Goal: Transaction & Acquisition: Purchase product/service

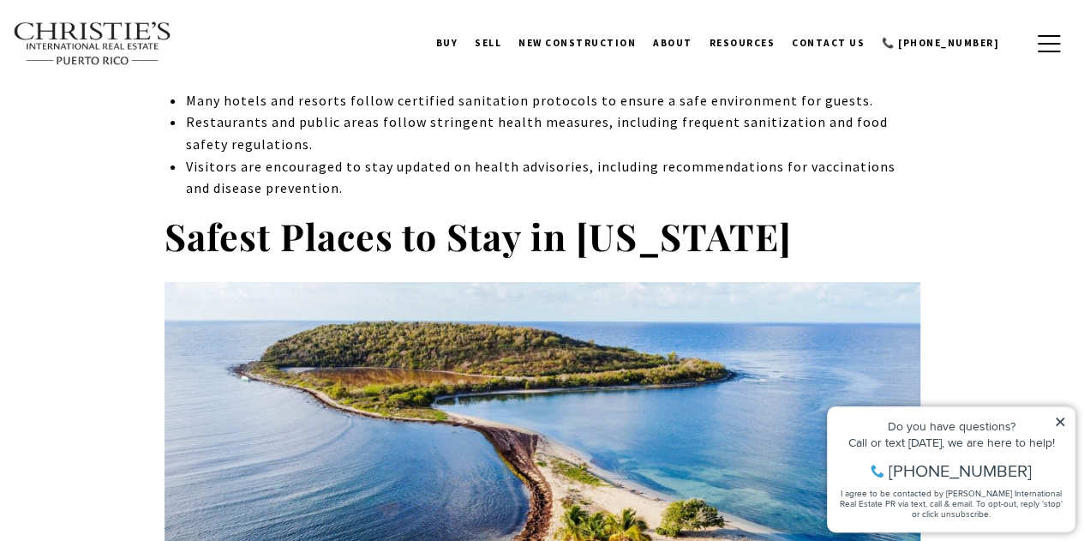
scroll to position [3051, 0]
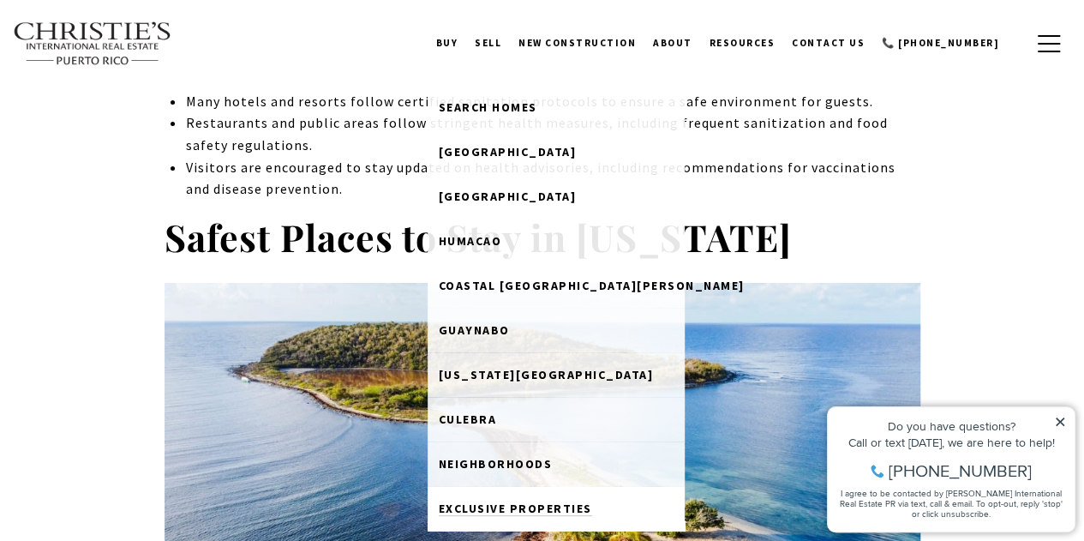
click at [513, 514] on span "Exclusive Properties" at bounding box center [515, 507] width 153 height 15
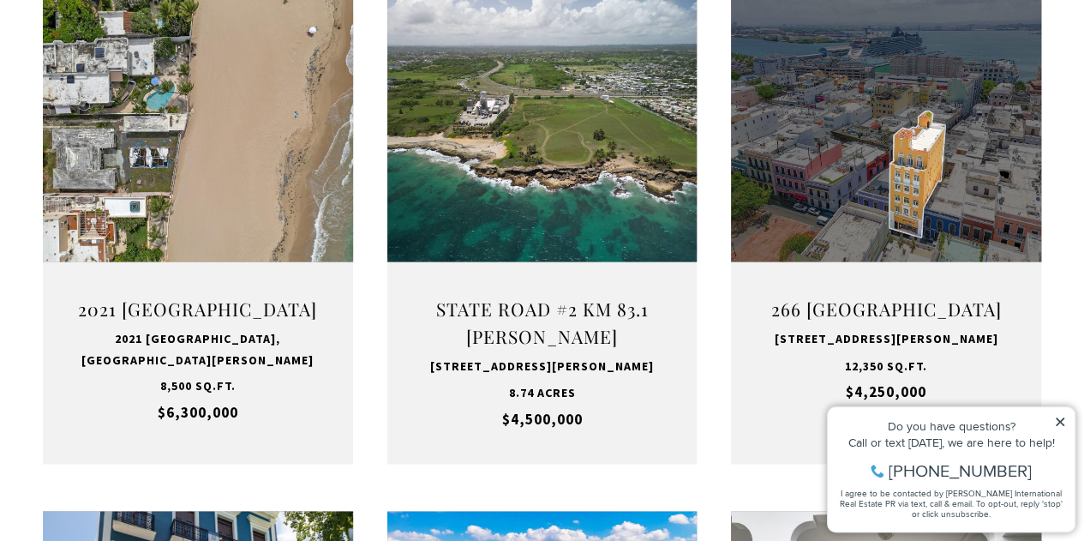
scroll to position [1337, 0]
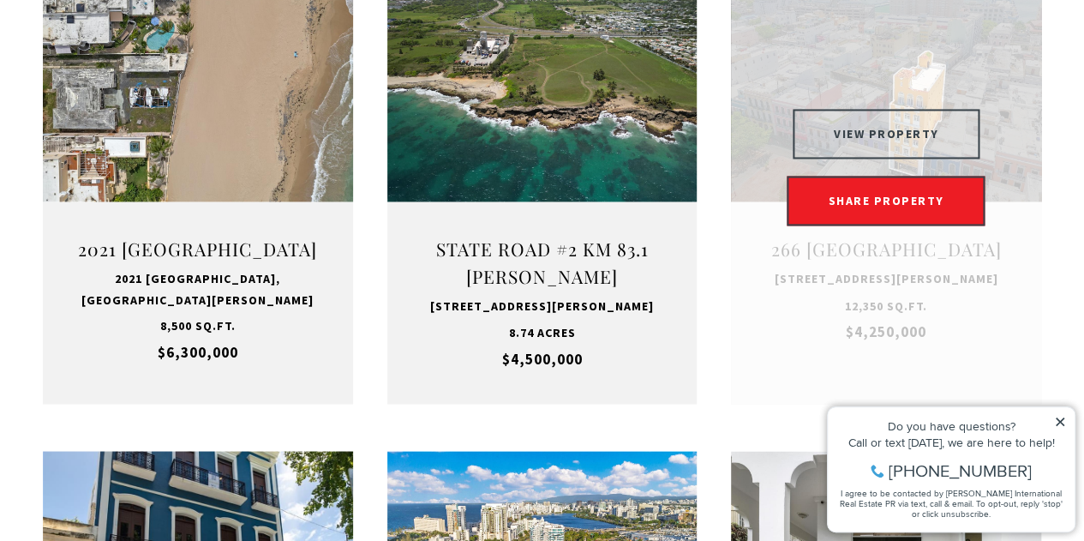
click at [848, 127] on button "VIEW PROPERTY" at bounding box center [887, 134] width 188 height 50
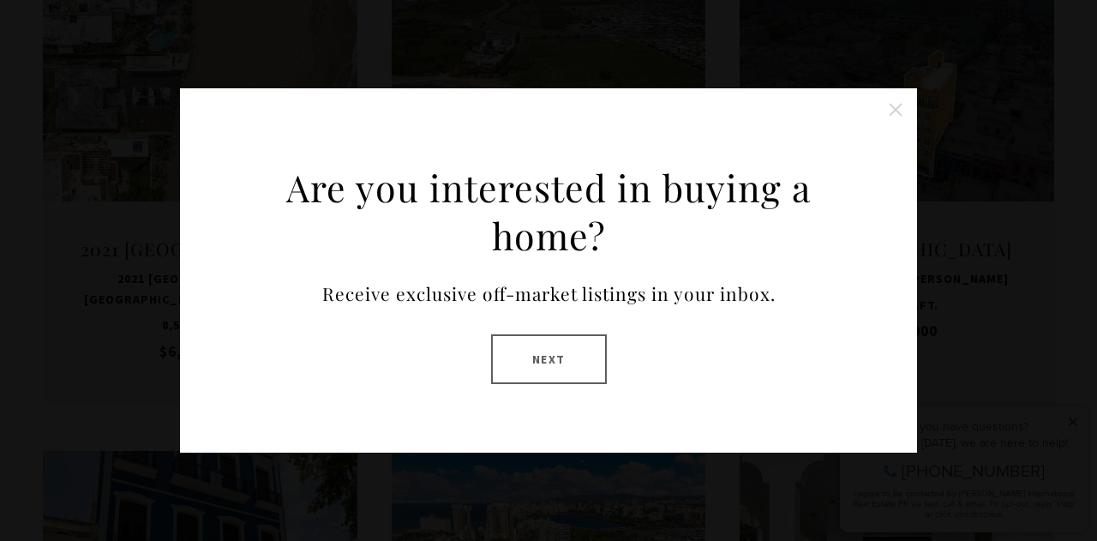
click at [897, 109] on button "Close this option" at bounding box center [895, 110] width 34 height 34
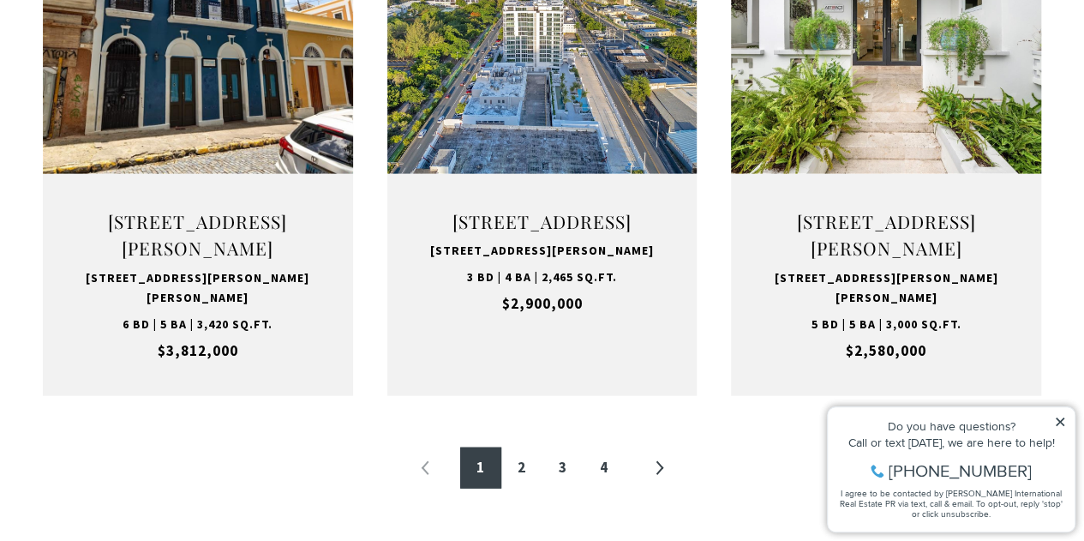
scroll to position [1885, 0]
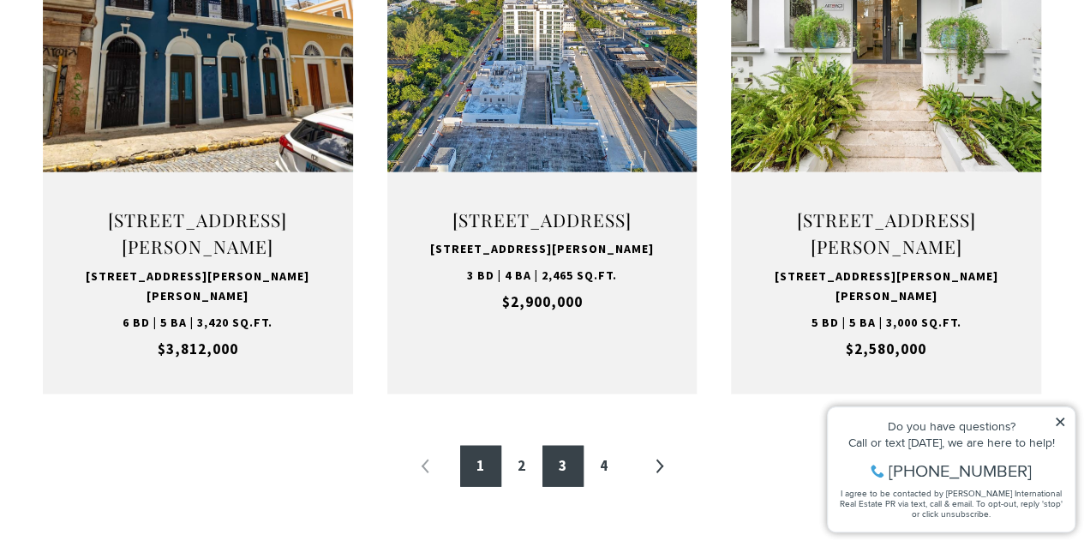
click at [557, 456] on link "3" at bounding box center [562, 466] width 41 height 41
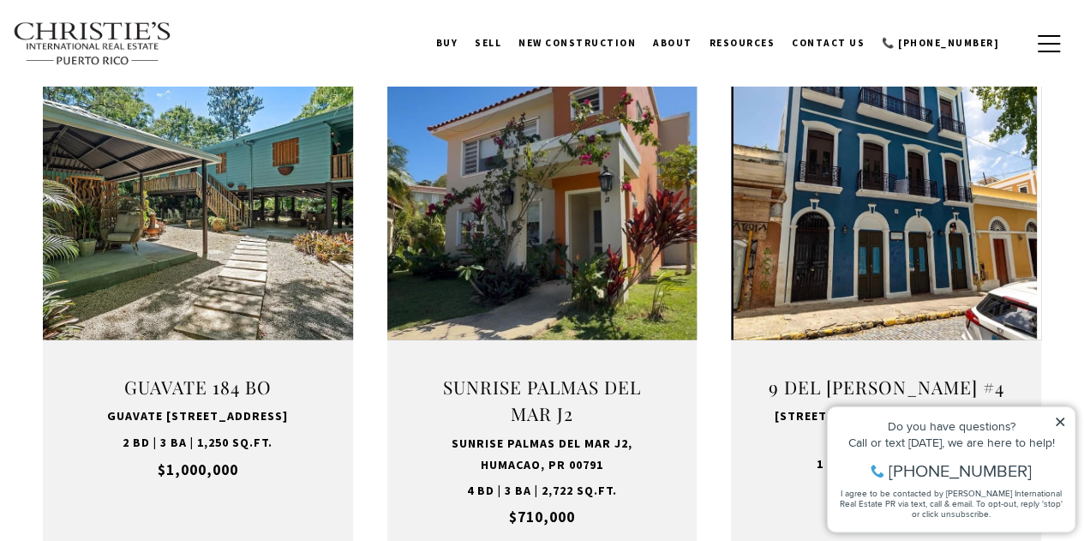
scroll to position [1165, 0]
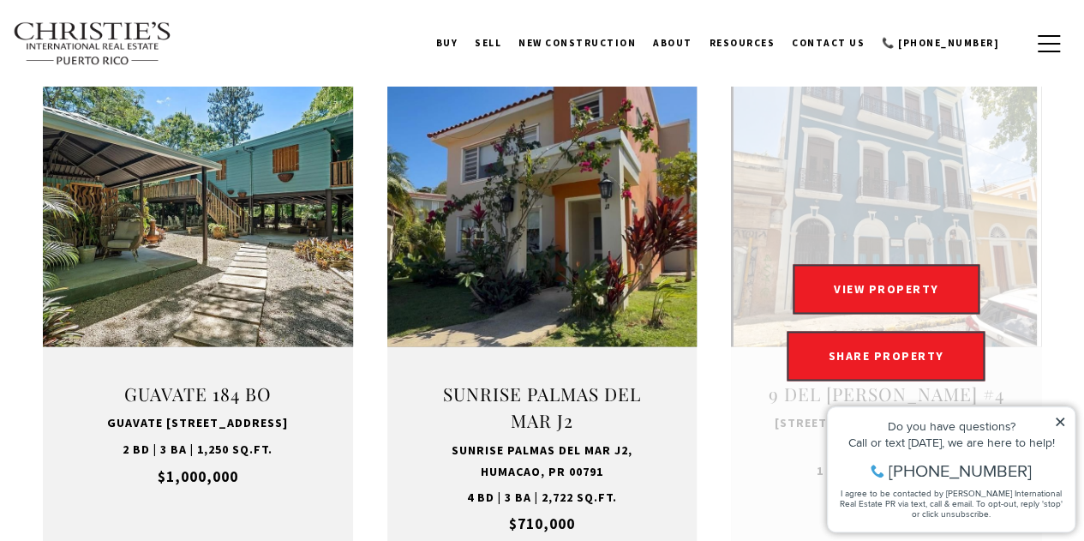
click at [893, 217] on link "Open this option" at bounding box center [886, 322] width 310 height 492
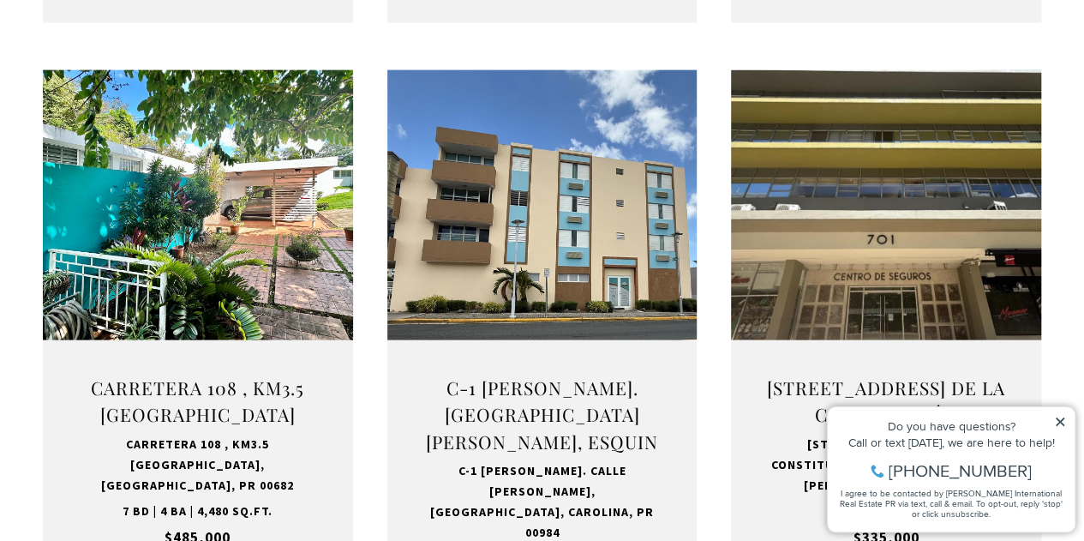
scroll to position [1714, 0]
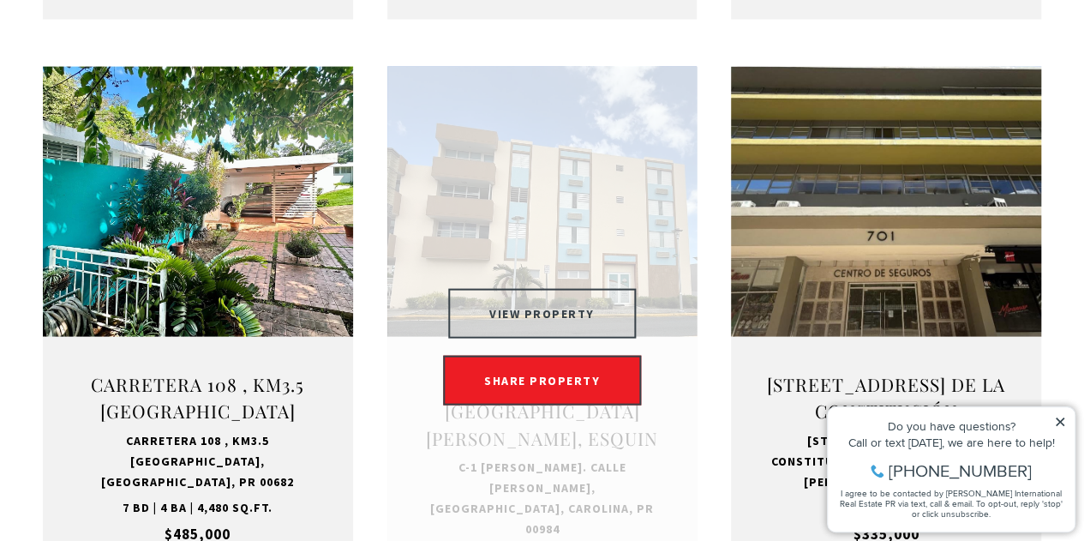
click at [572, 313] on button "VIEW PROPERTY" at bounding box center [542, 314] width 188 height 50
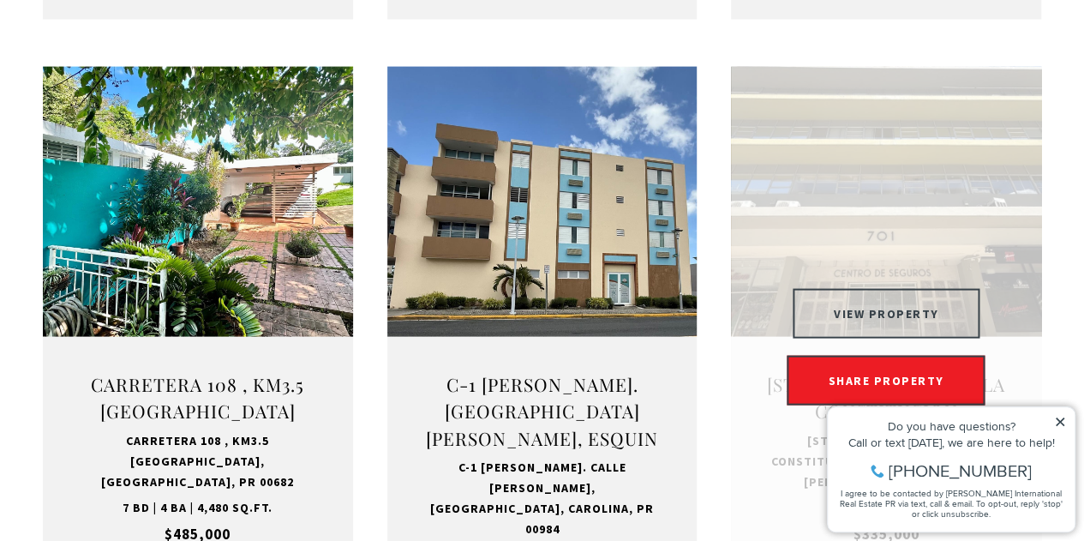
click at [875, 320] on button "VIEW PROPERTY" at bounding box center [887, 314] width 188 height 50
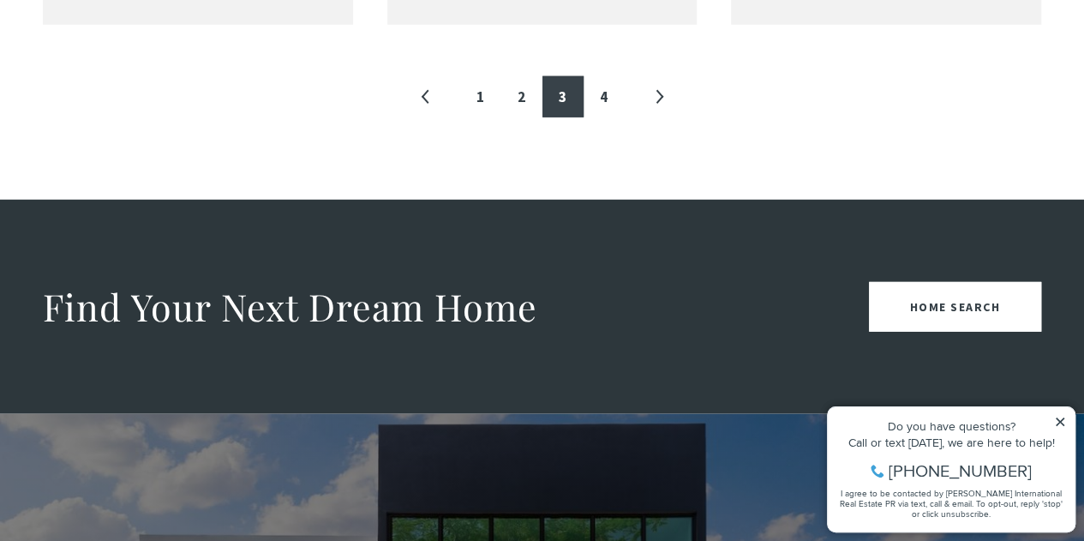
scroll to position [2365, 0]
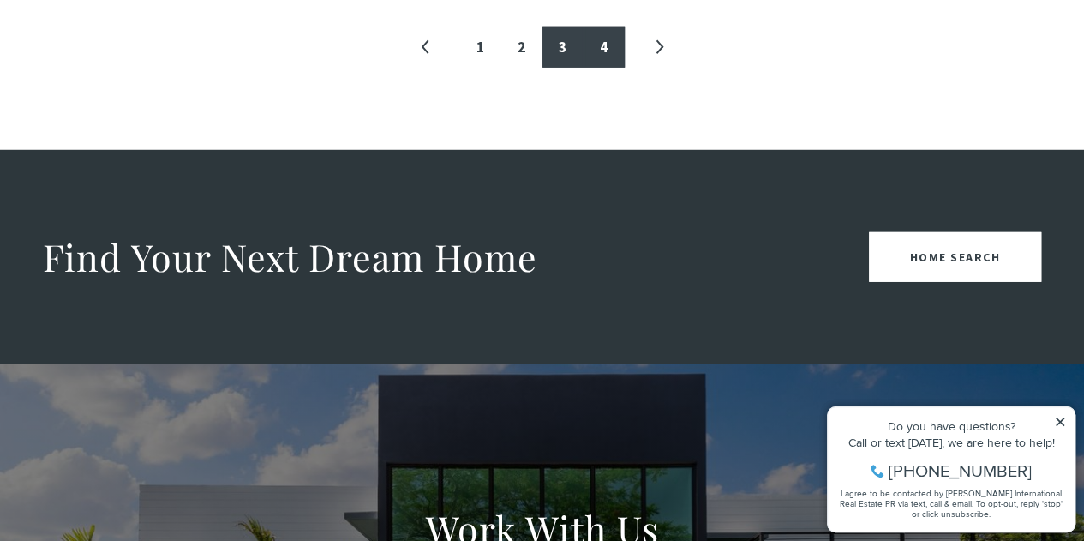
click at [601, 51] on link "4" at bounding box center [604, 47] width 41 height 41
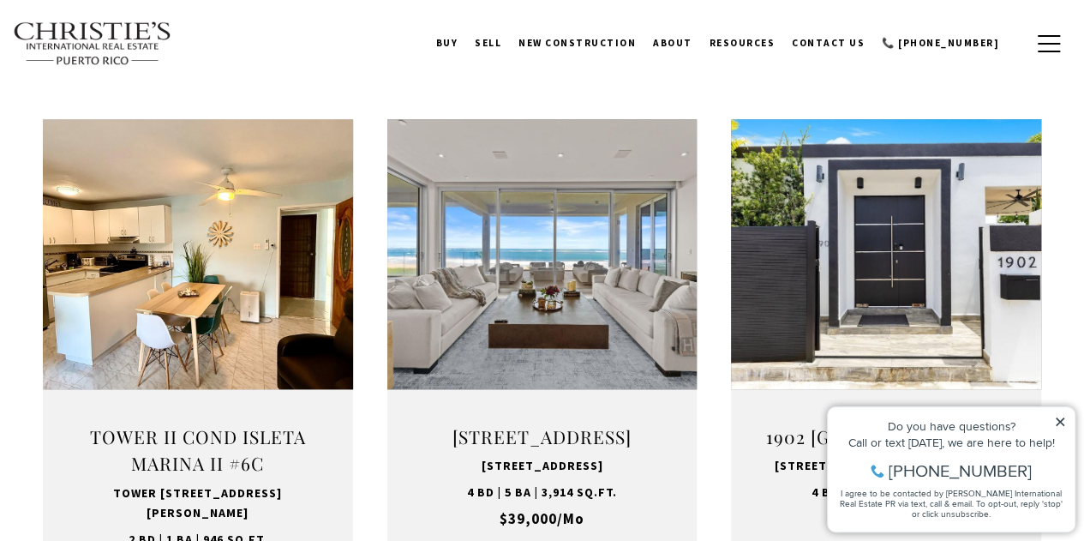
scroll to position [583, 0]
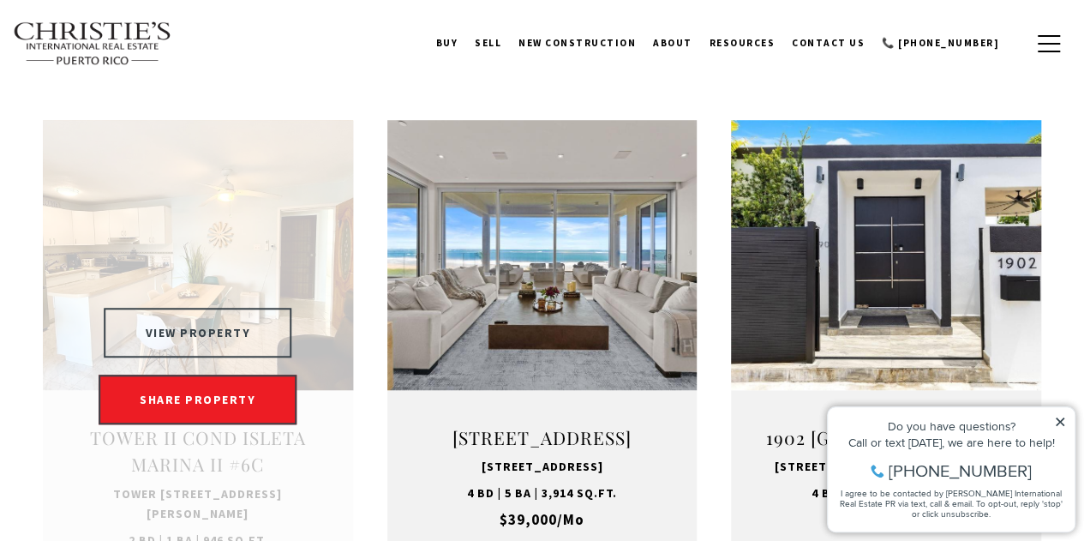
click at [220, 334] on button "VIEW PROPERTY" at bounding box center [199, 333] width 188 height 50
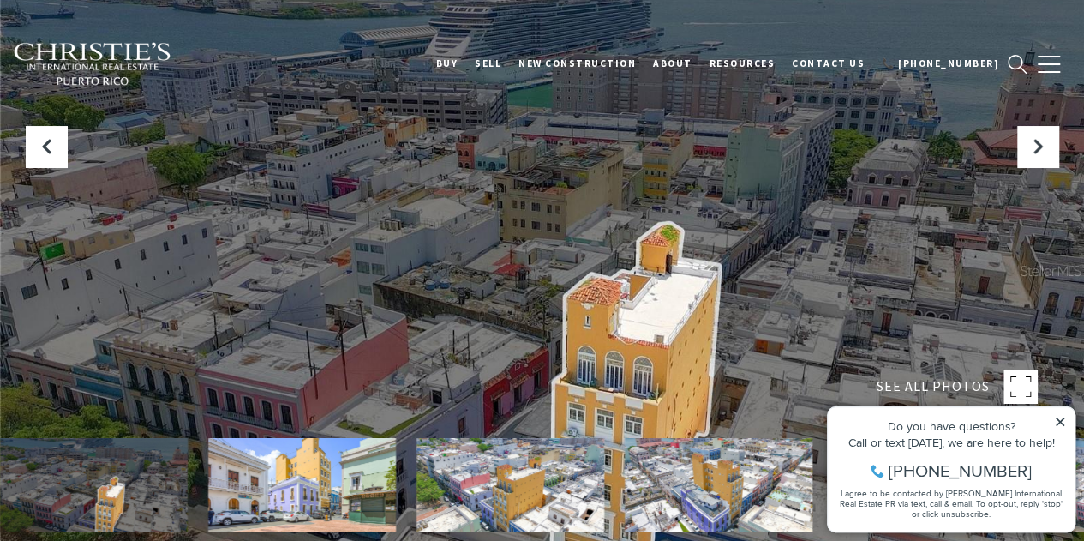
click at [294, 472] on img at bounding box center [302, 484] width 188 height 93
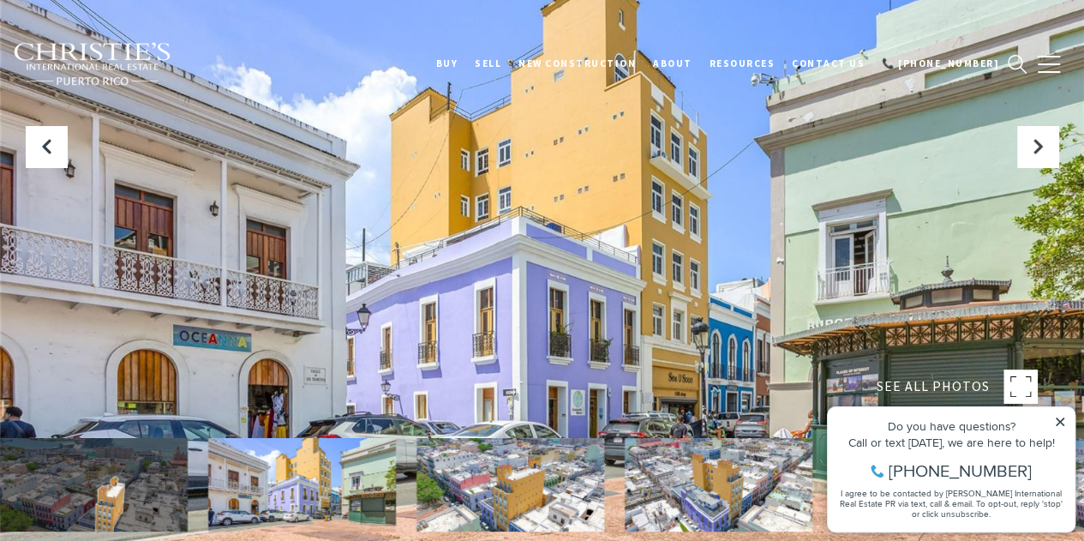
click at [1055, 410] on div "Do you have questions? Call or text today, we are here to help! 347-797-5825 I …" at bounding box center [951, 469] width 247 height 124
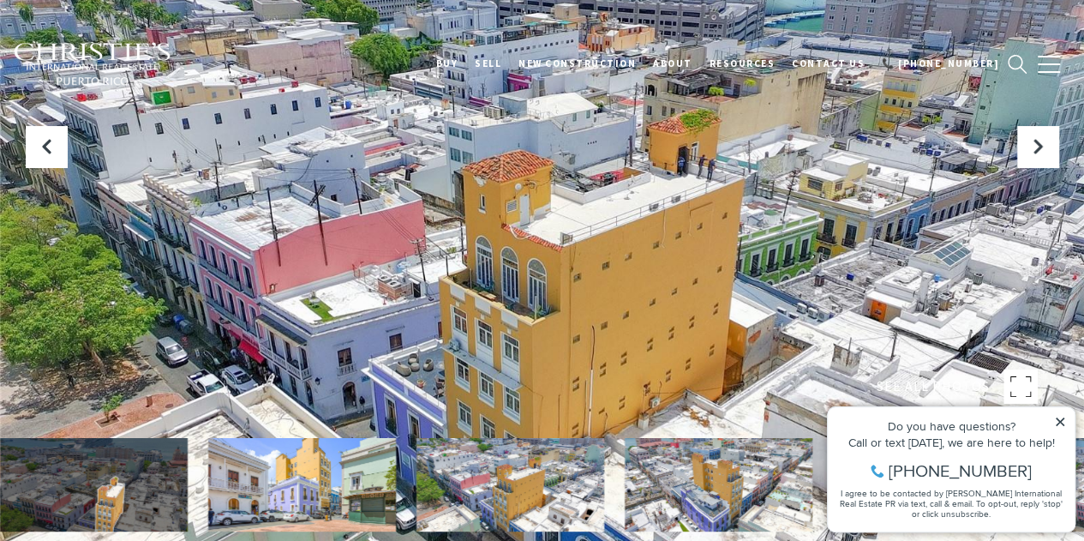
drag, startPoint x: 239, startPoint y: 40, endPoint x: 626, endPoint y: 271, distance: 450.0
click at [626, 271] on div at bounding box center [542, 270] width 1084 height 541
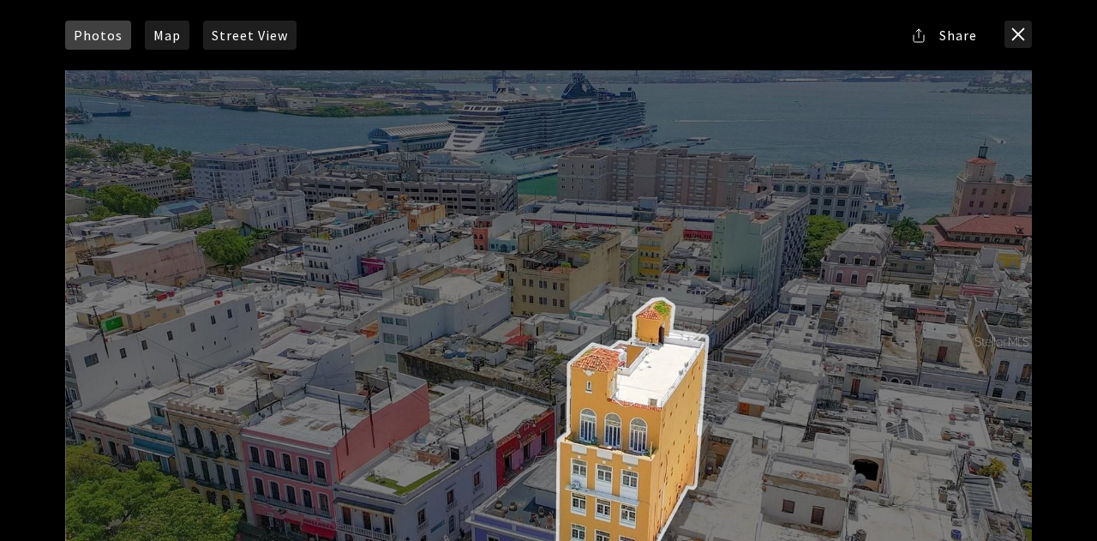
click at [641, 320] on div at bounding box center [548, 341] width 967 height 542
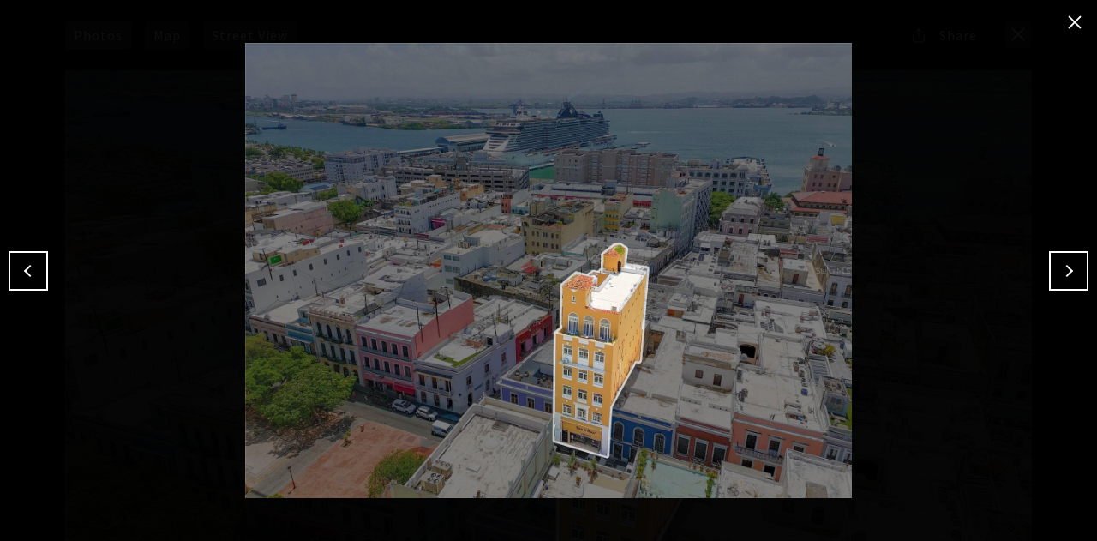
click at [1068, 268] on button "Next" at bounding box center [1068, 270] width 39 height 39
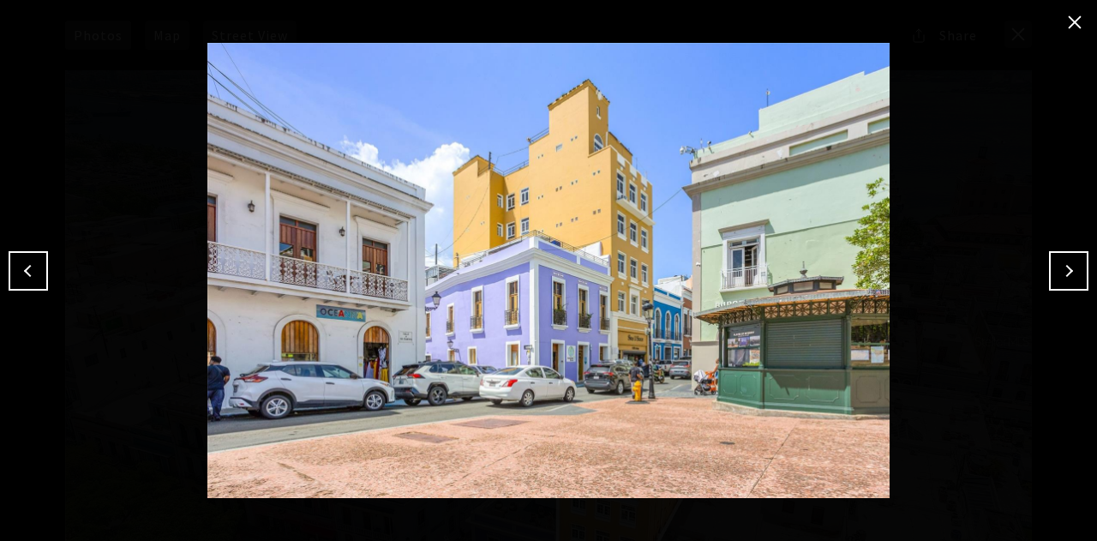
click at [1073, 269] on button "Next" at bounding box center [1068, 270] width 39 height 39
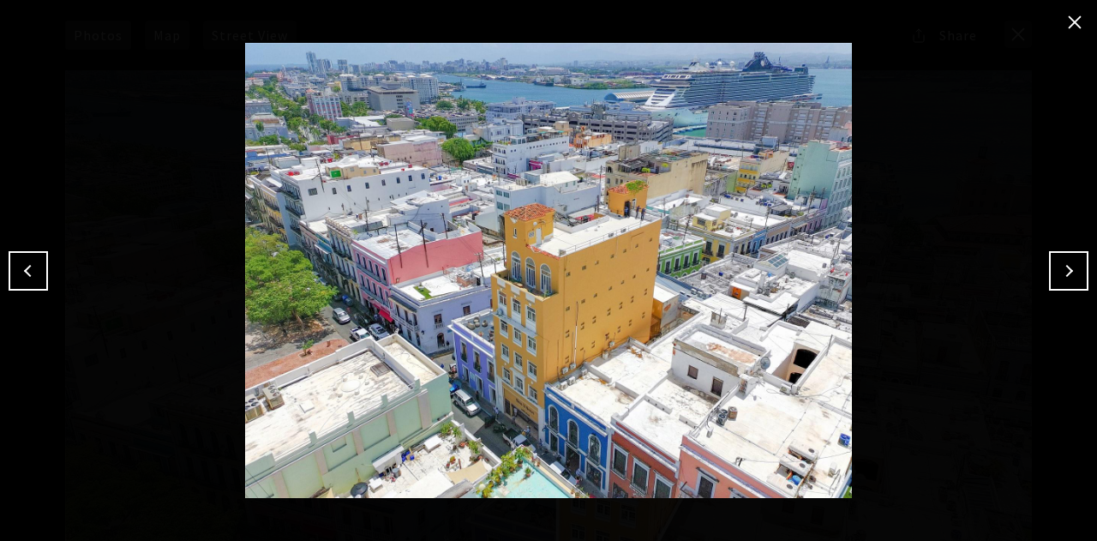
click at [1073, 272] on button "Next" at bounding box center [1068, 270] width 39 height 39
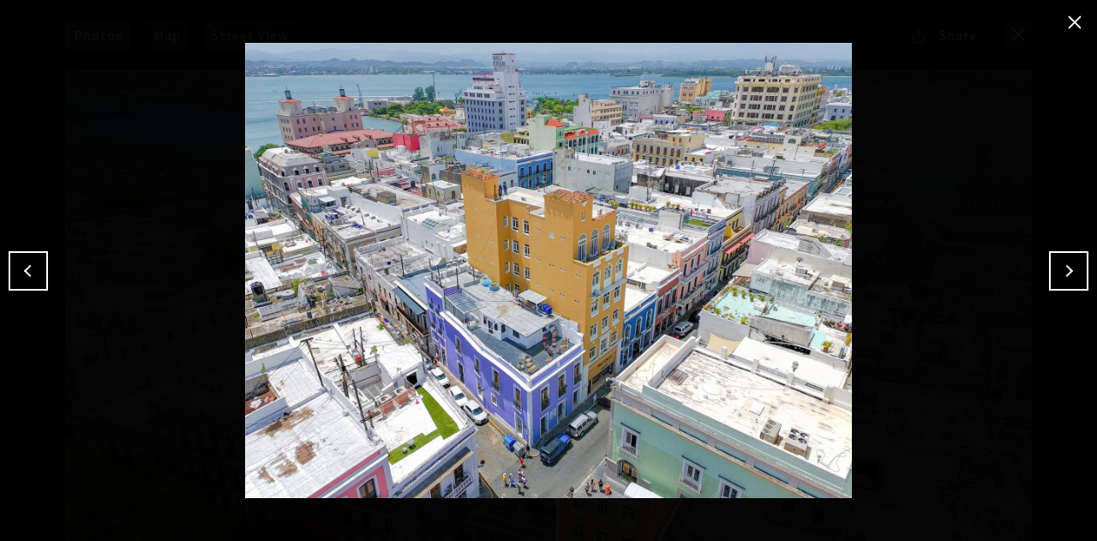
click at [1072, 268] on button "Next" at bounding box center [1068, 270] width 39 height 39
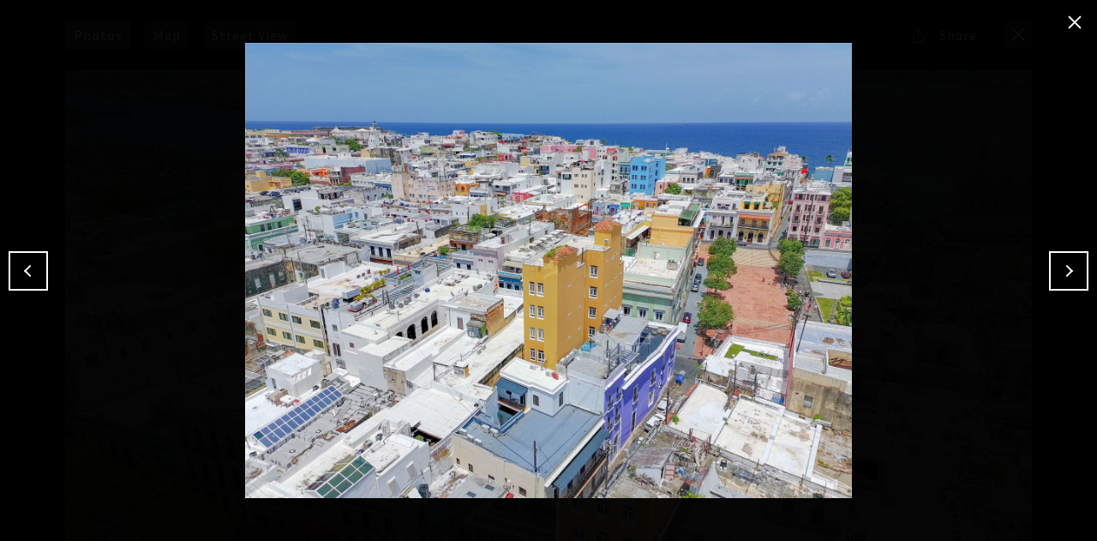
click at [1072, 268] on button "Next" at bounding box center [1068, 270] width 39 height 39
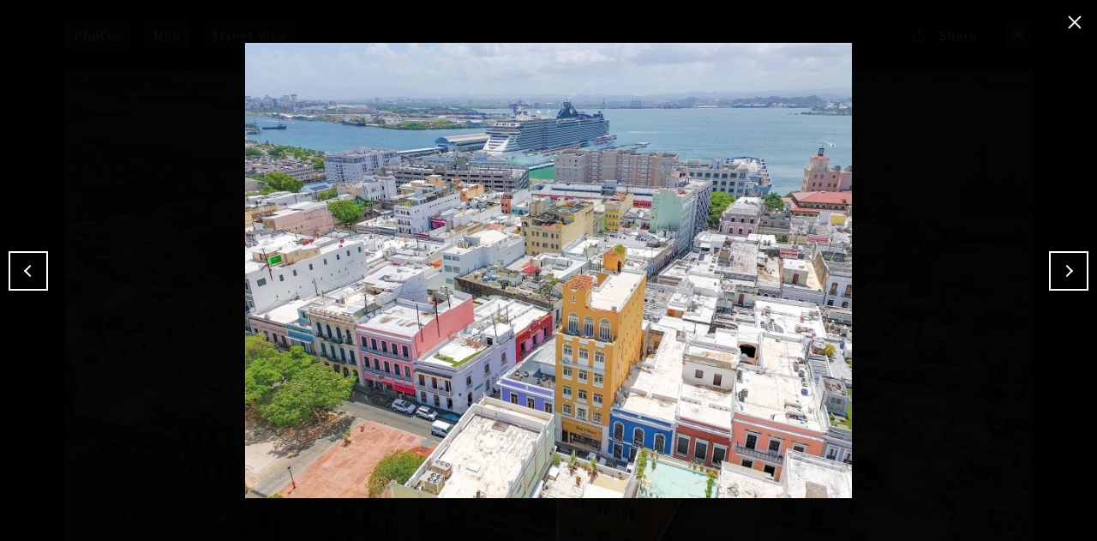
click at [1071, 268] on button "Next" at bounding box center [1068, 270] width 39 height 39
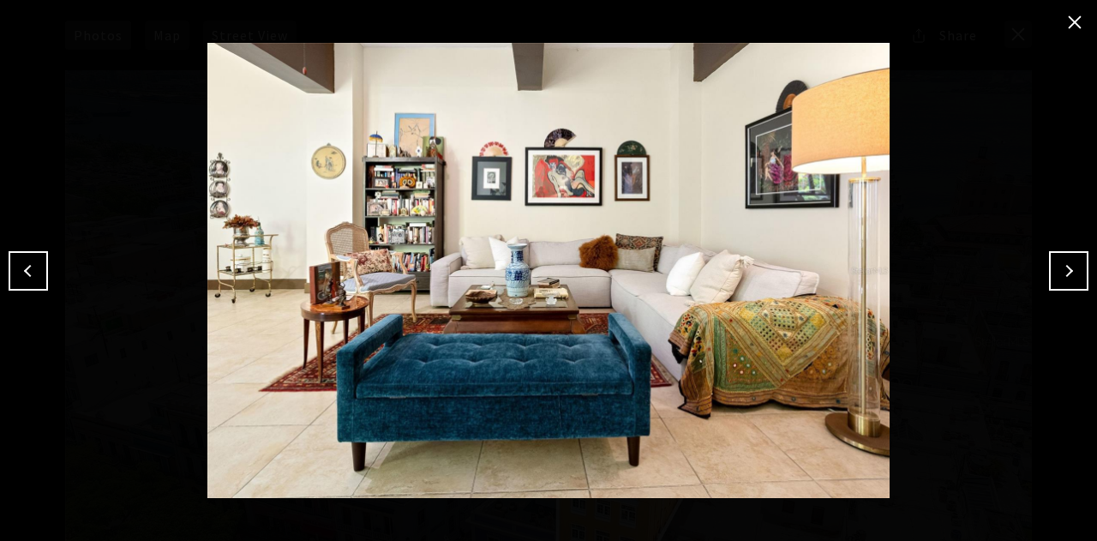
click at [1071, 268] on button "Next" at bounding box center [1068, 270] width 39 height 39
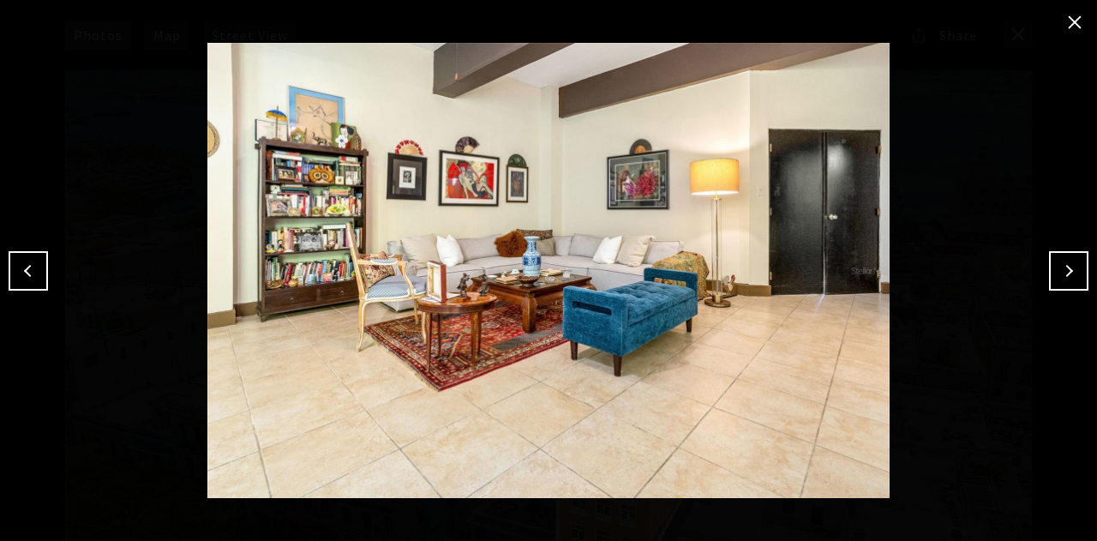
click at [1071, 268] on button "Next" at bounding box center [1068, 270] width 39 height 39
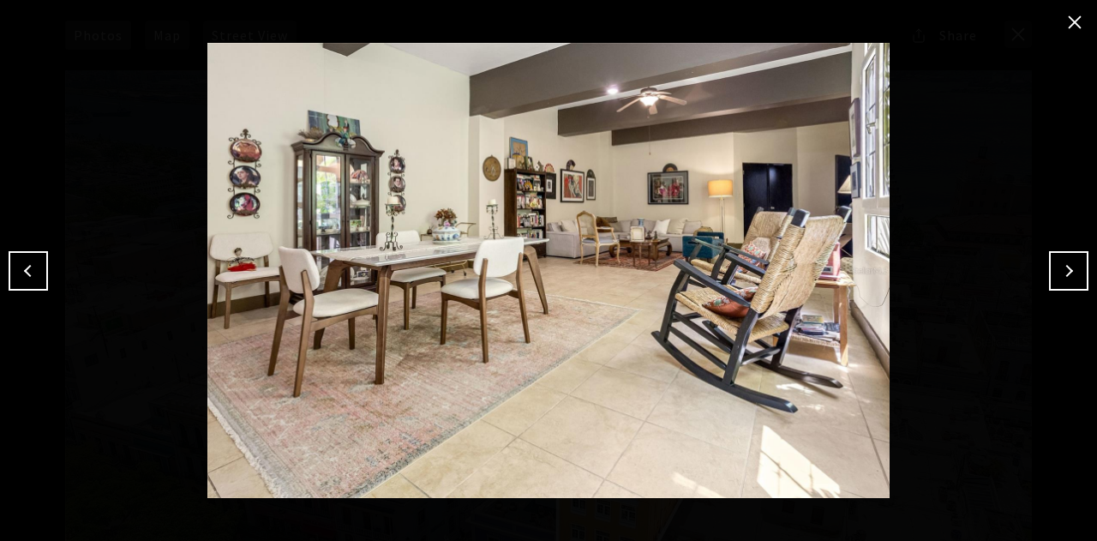
click at [1071, 268] on button "Next" at bounding box center [1068, 270] width 39 height 39
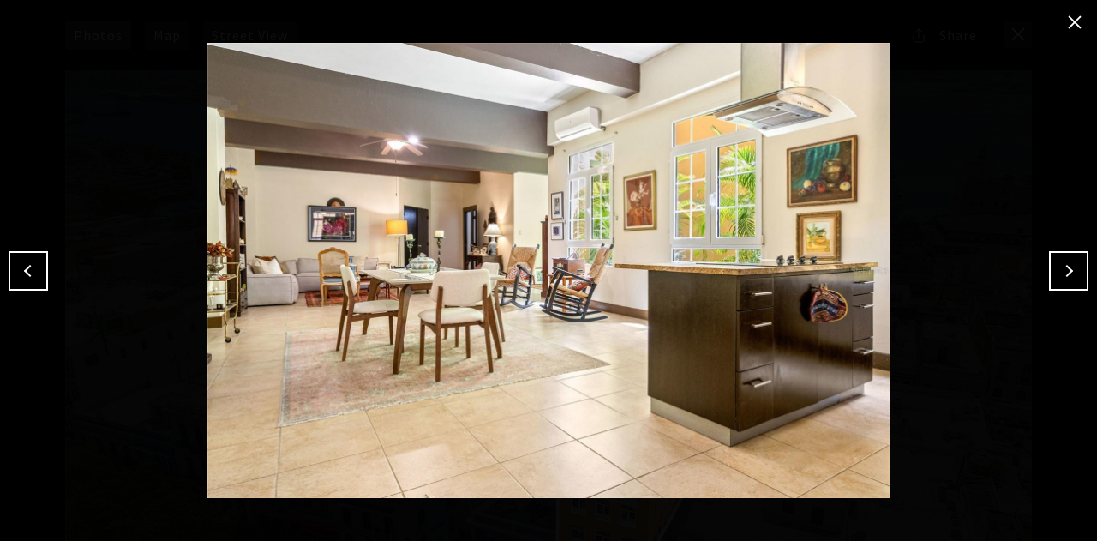
click at [1071, 268] on button "Next" at bounding box center [1068, 270] width 39 height 39
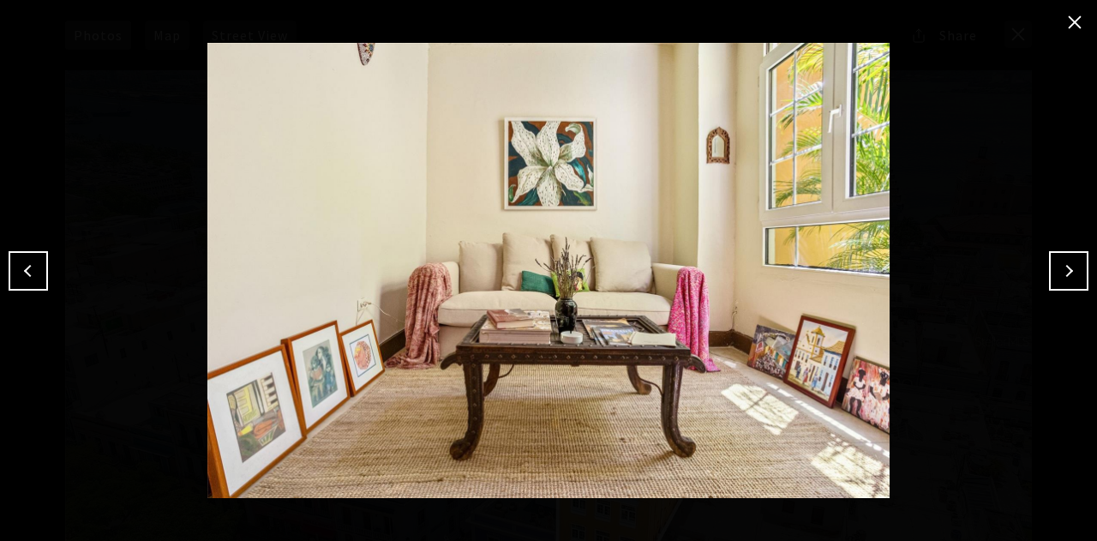
click at [1071, 268] on button "Next" at bounding box center [1068, 270] width 39 height 39
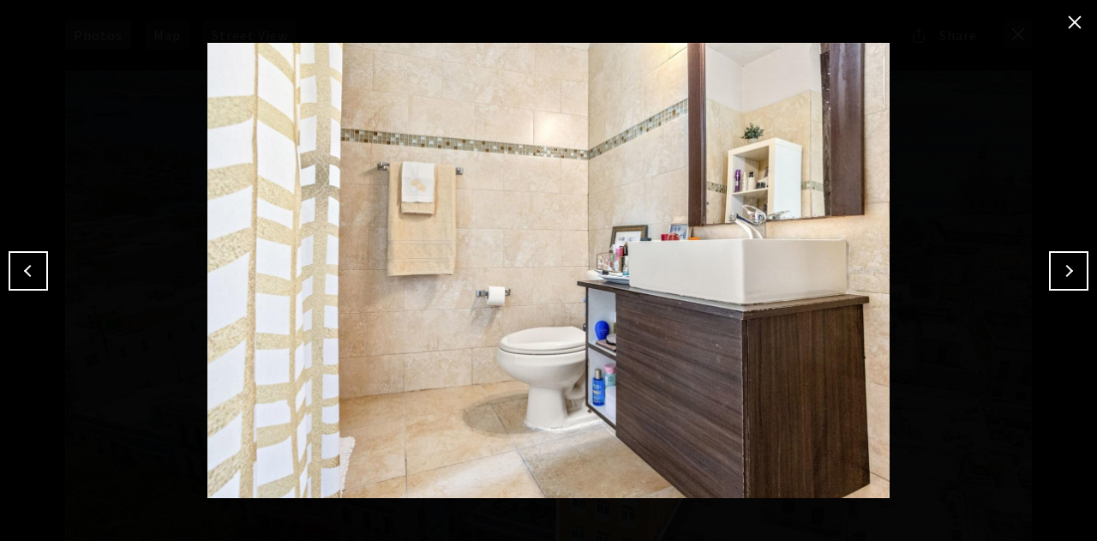
click at [1071, 268] on button "Next" at bounding box center [1068, 270] width 39 height 39
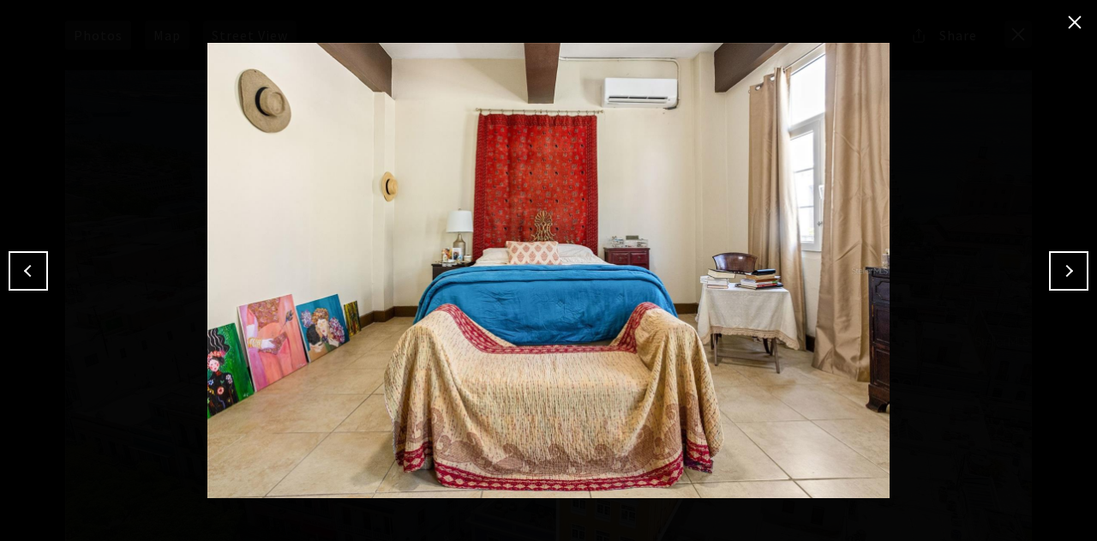
click at [1072, 268] on button "Next" at bounding box center [1068, 270] width 39 height 39
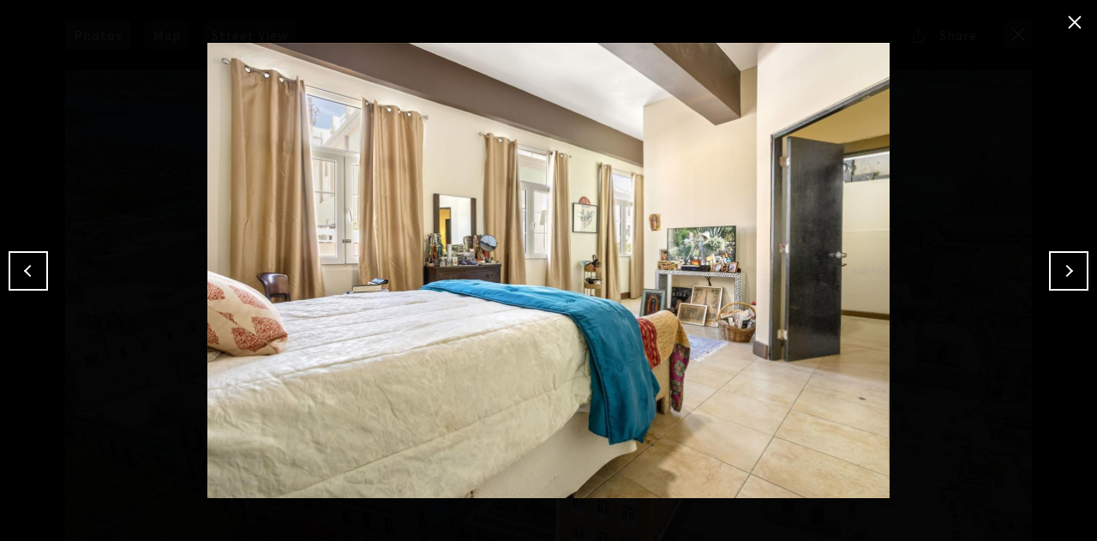
click at [1072, 268] on button "Next" at bounding box center [1068, 270] width 39 height 39
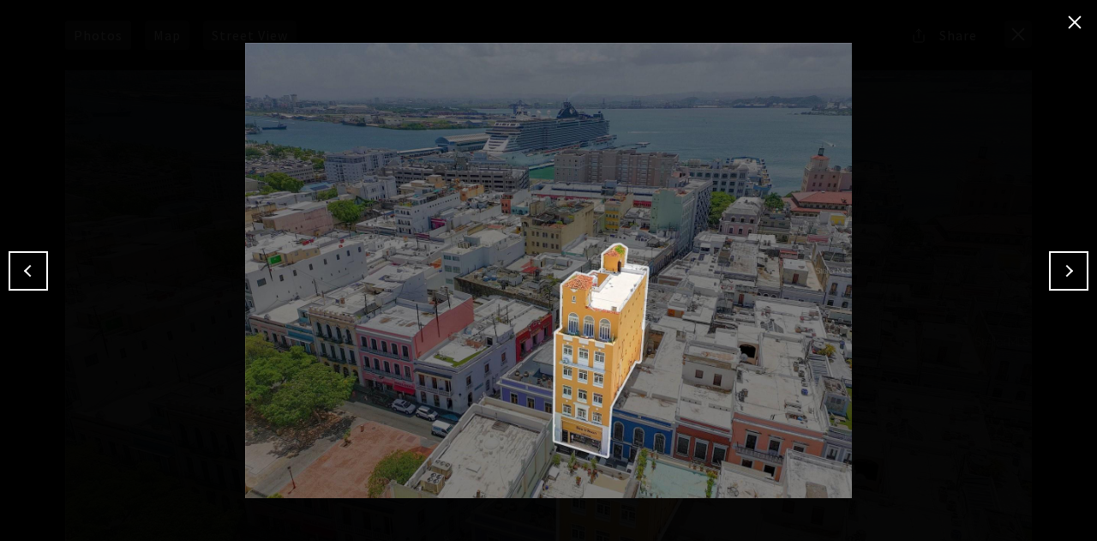
click at [1072, 265] on button "Next" at bounding box center [1068, 270] width 39 height 39
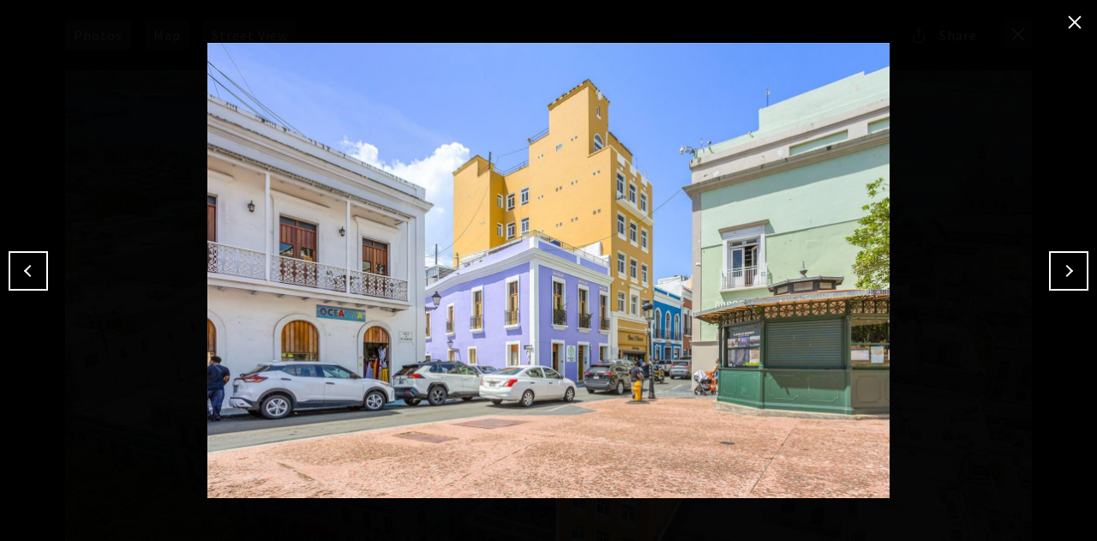
click at [1072, 265] on button "Next" at bounding box center [1068, 270] width 39 height 39
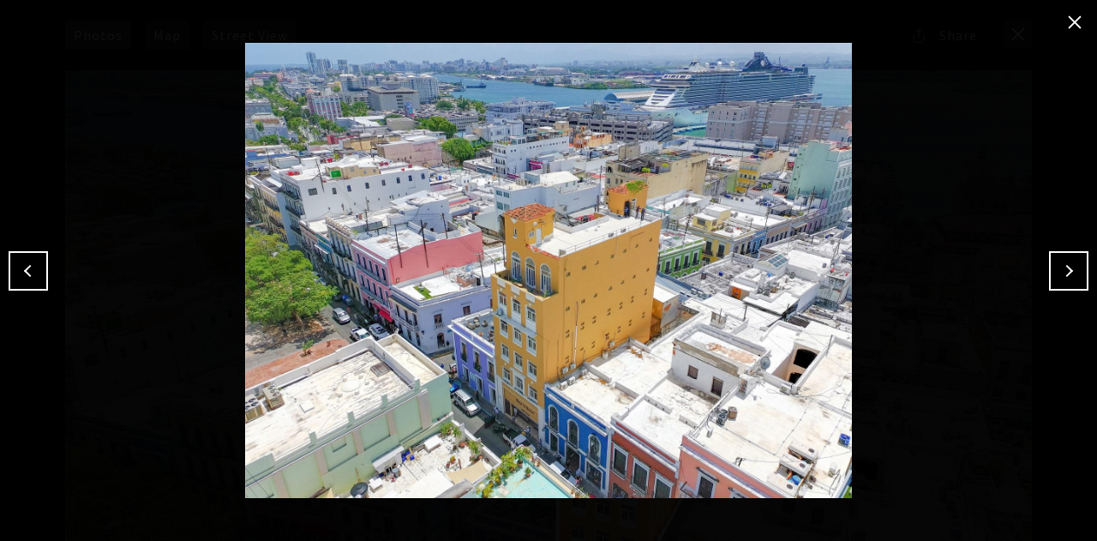
click at [1072, 265] on button "Next" at bounding box center [1068, 270] width 39 height 39
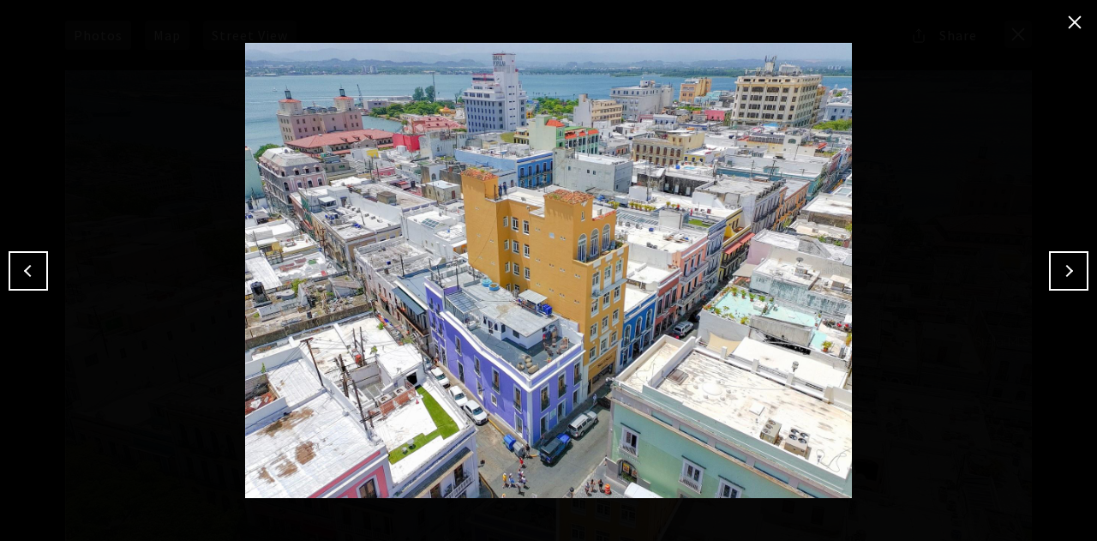
click at [1072, 265] on button "Next" at bounding box center [1068, 270] width 39 height 39
click at [1073, 25] on button "close modal" at bounding box center [1074, 22] width 27 height 27
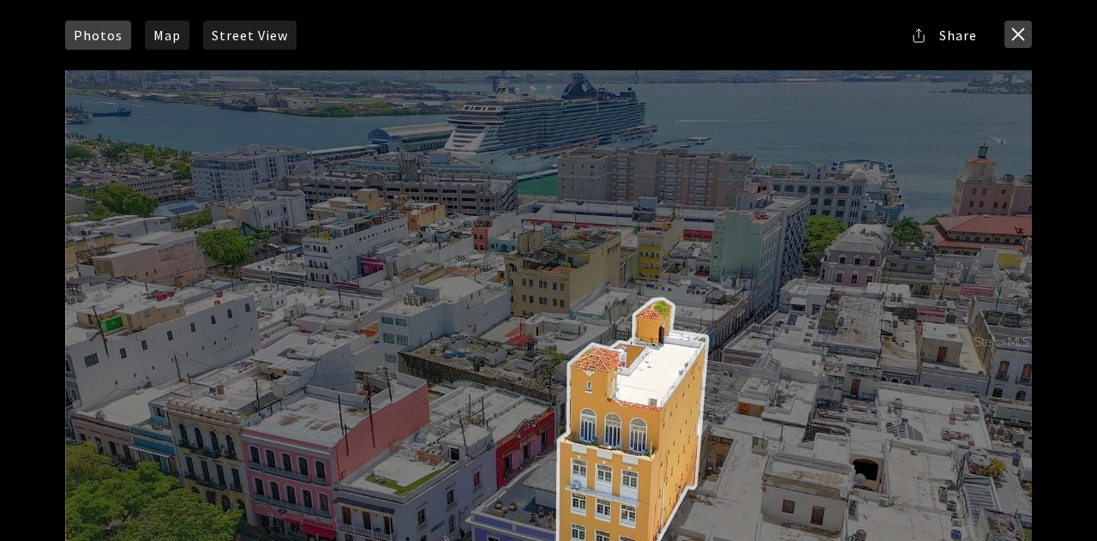
click at [1015, 26] on button "close modal" at bounding box center [1017, 34] width 27 height 27
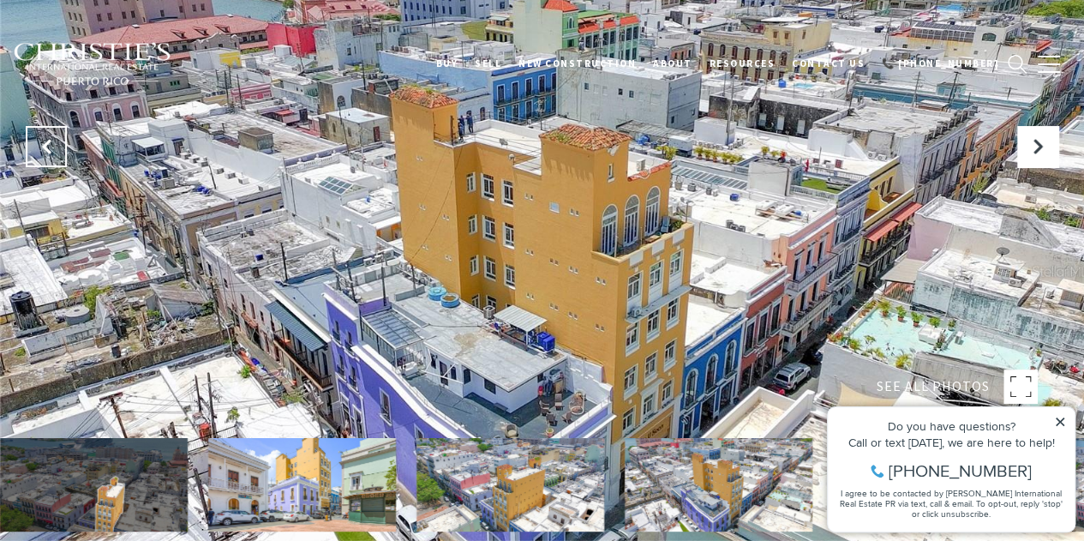
click at [38, 152] on icon "Previous Slide" at bounding box center [46, 146] width 17 height 17
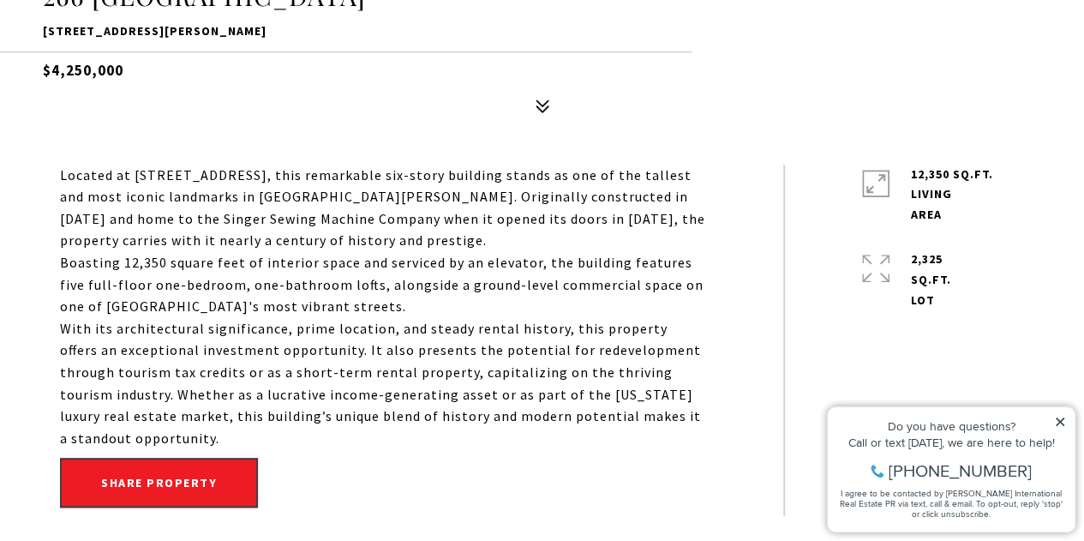
scroll to position [617, 0]
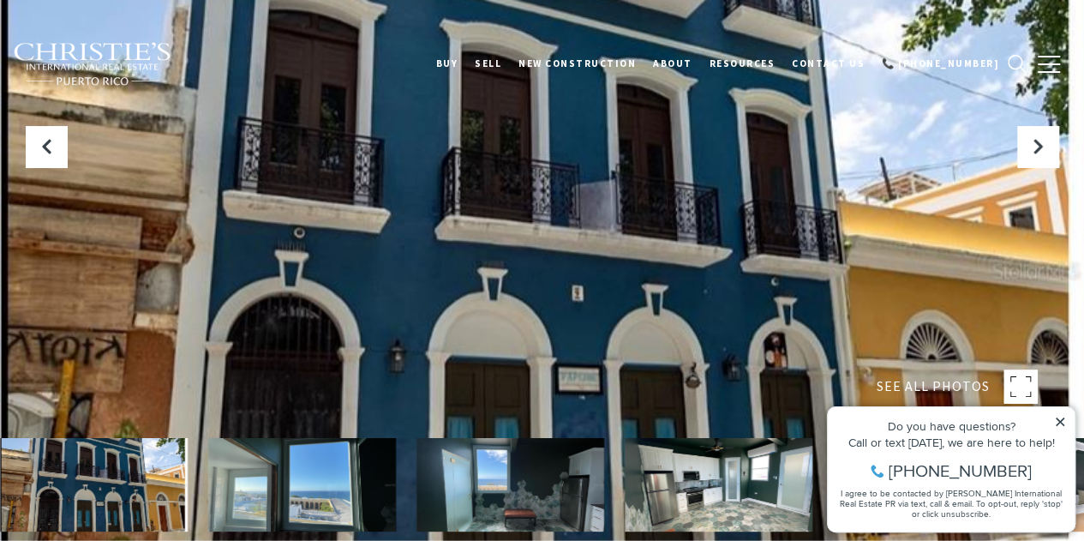
drag, startPoint x: 1028, startPoint y: 388, endPoint x: 635, endPoint y: 351, distance: 394.2
click at [635, 351] on div at bounding box center [542, 270] width 1084 height 541
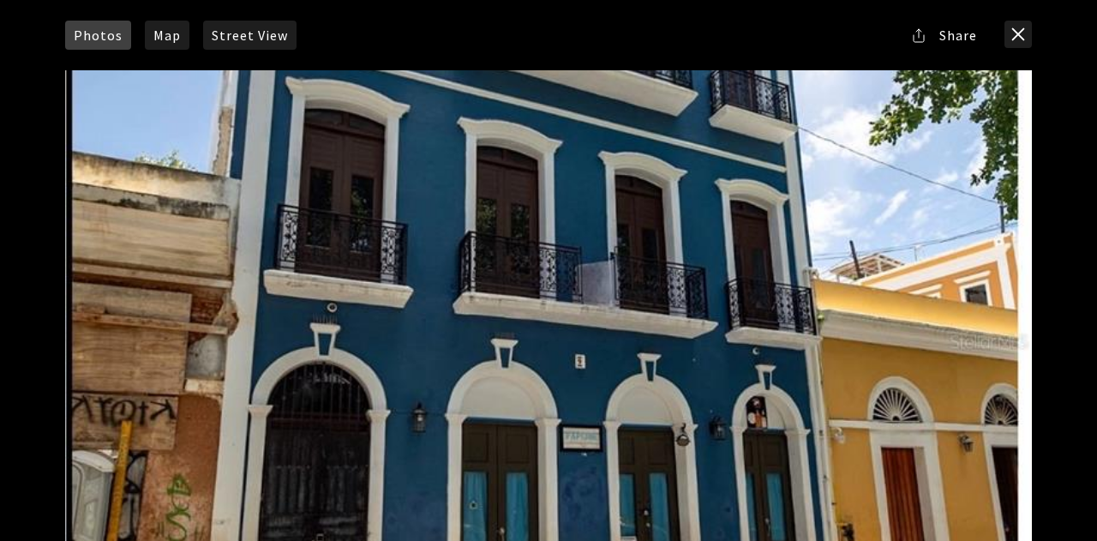
click at [1010, 337] on div at bounding box center [548, 341] width 967 height 542
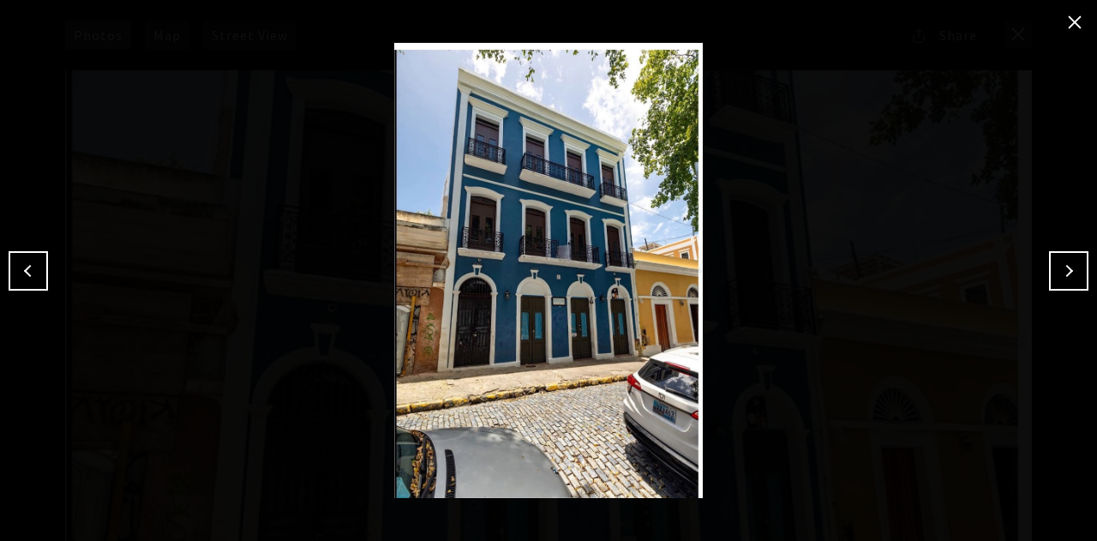
click at [1075, 268] on button "Next" at bounding box center [1068, 270] width 39 height 39
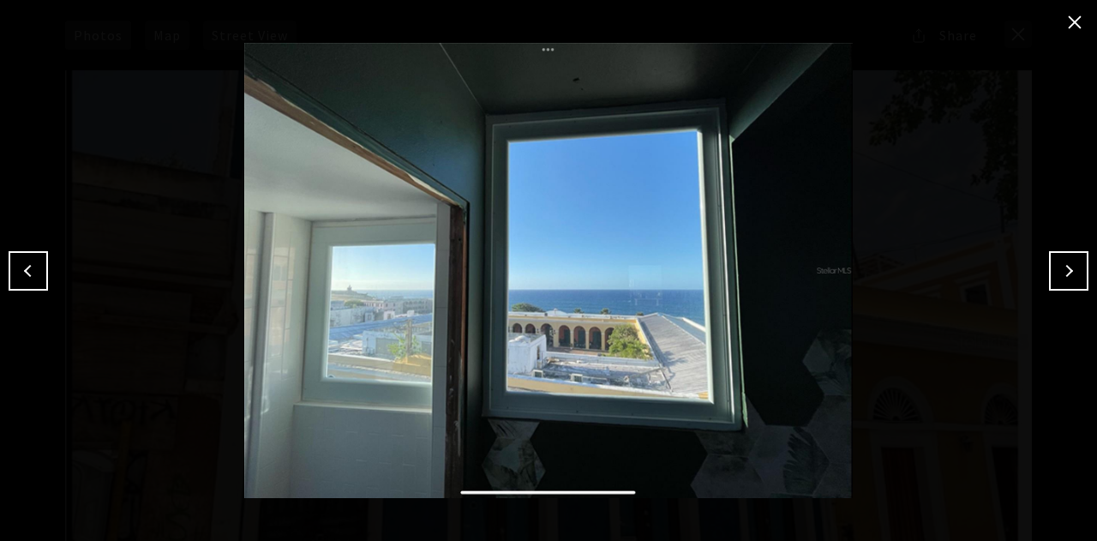
click at [1075, 268] on button "Next" at bounding box center [1068, 270] width 39 height 39
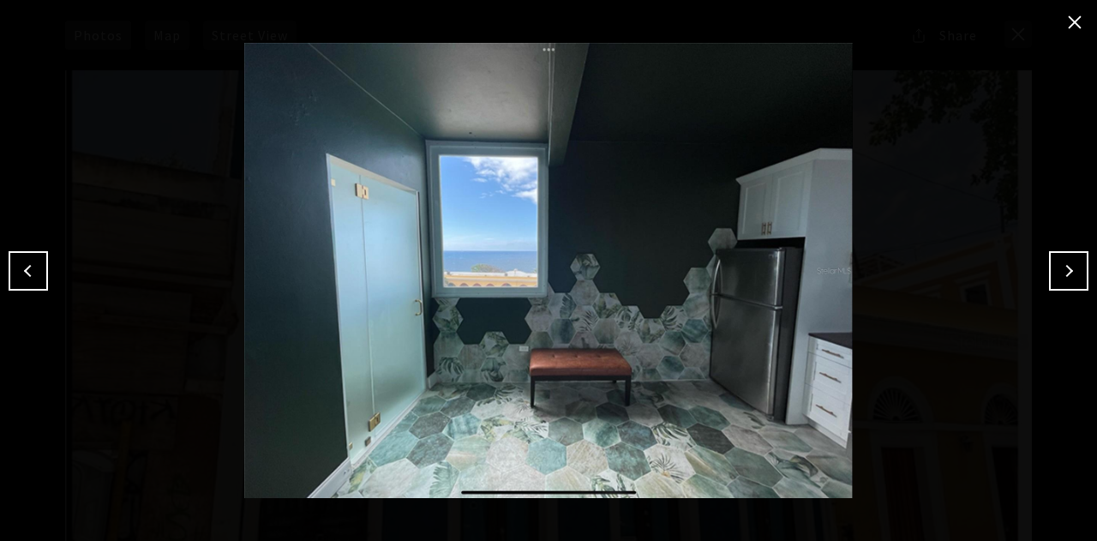
click at [1076, 268] on button "Next" at bounding box center [1068, 270] width 39 height 39
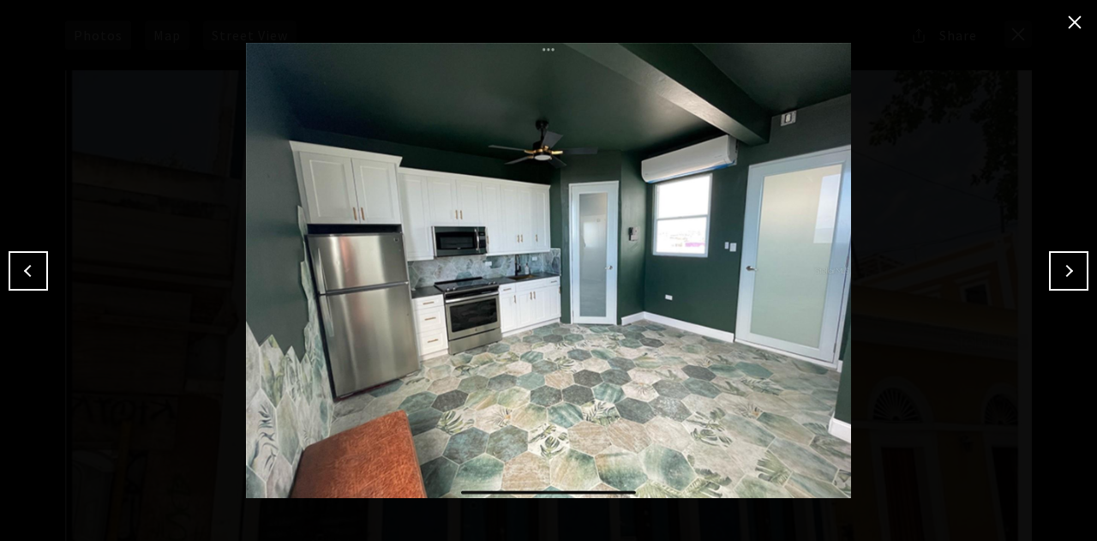
click at [1076, 268] on button "Next" at bounding box center [1068, 270] width 39 height 39
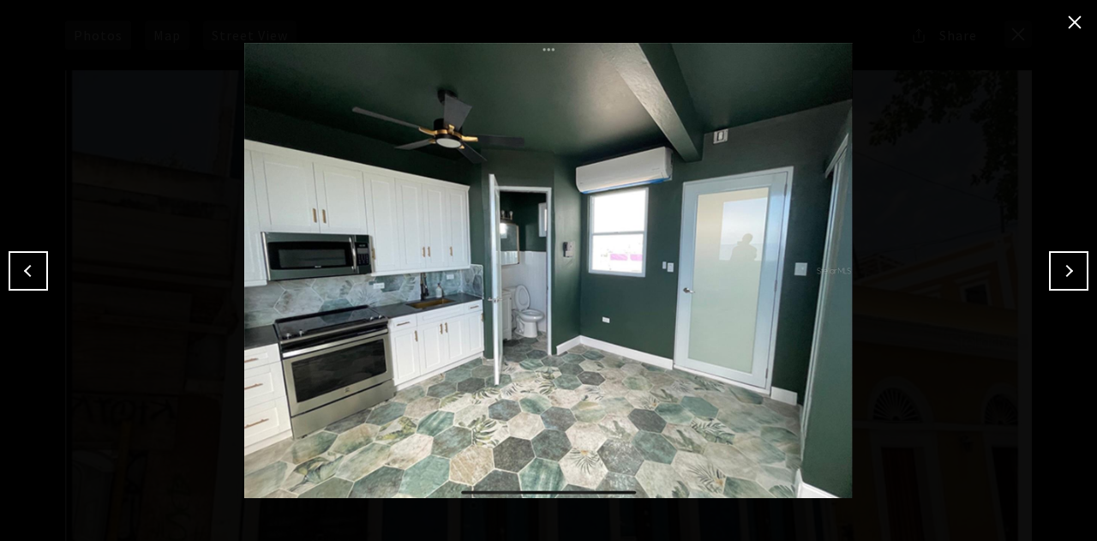
click at [1076, 268] on button "Next" at bounding box center [1068, 270] width 39 height 39
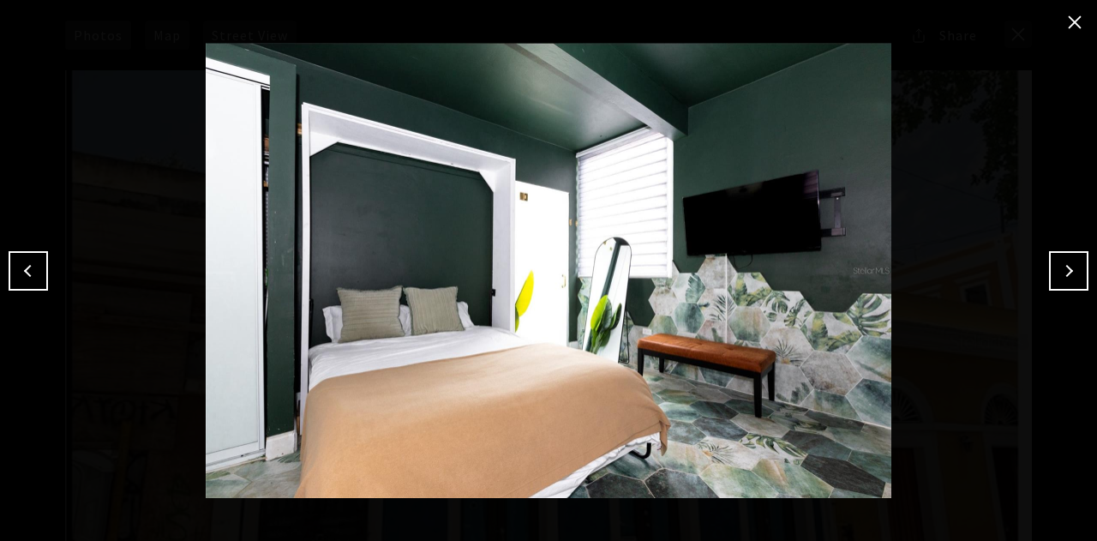
click at [1076, 268] on button "Next" at bounding box center [1068, 270] width 39 height 39
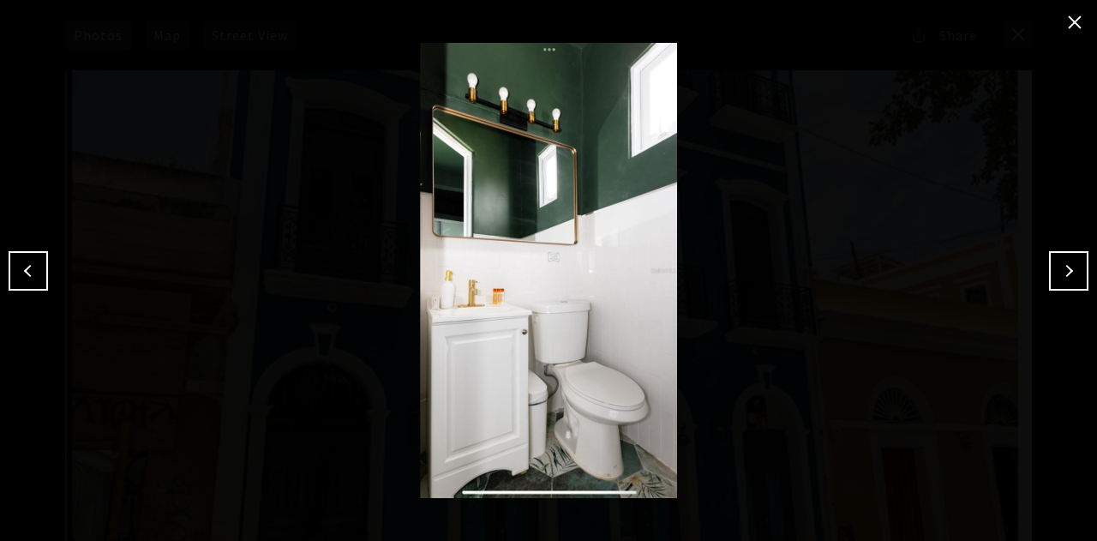
click at [1076, 268] on button "Next" at bounding box center [1068, 270] width 39 height 39
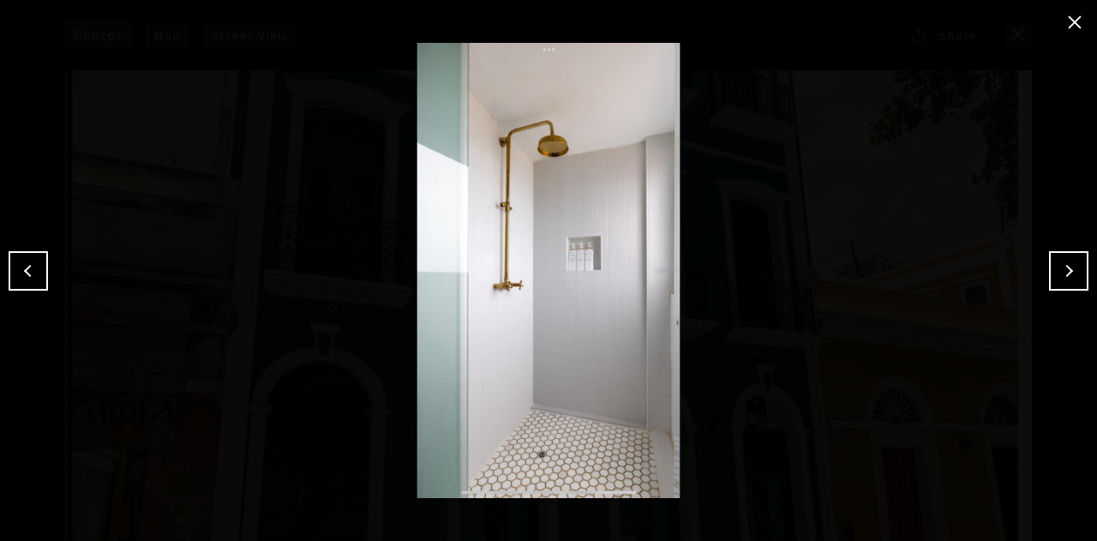
click at [1077, 268] on button "Next" at bounding box center [1068, 270] width 39 height 39
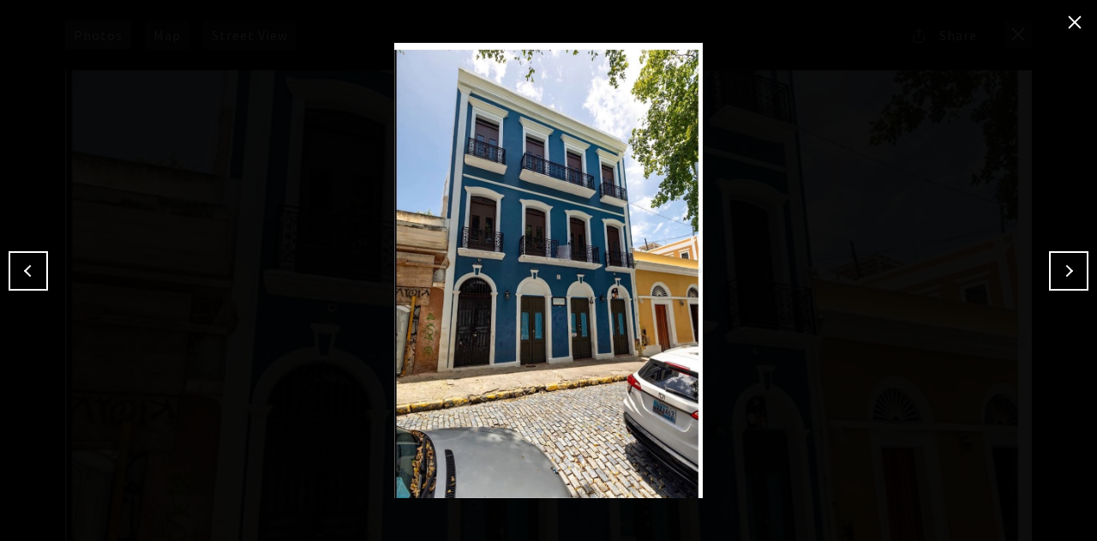
click at [1077, 268] on button "Next" at bounding box center [1068, 270] width 39 height 39
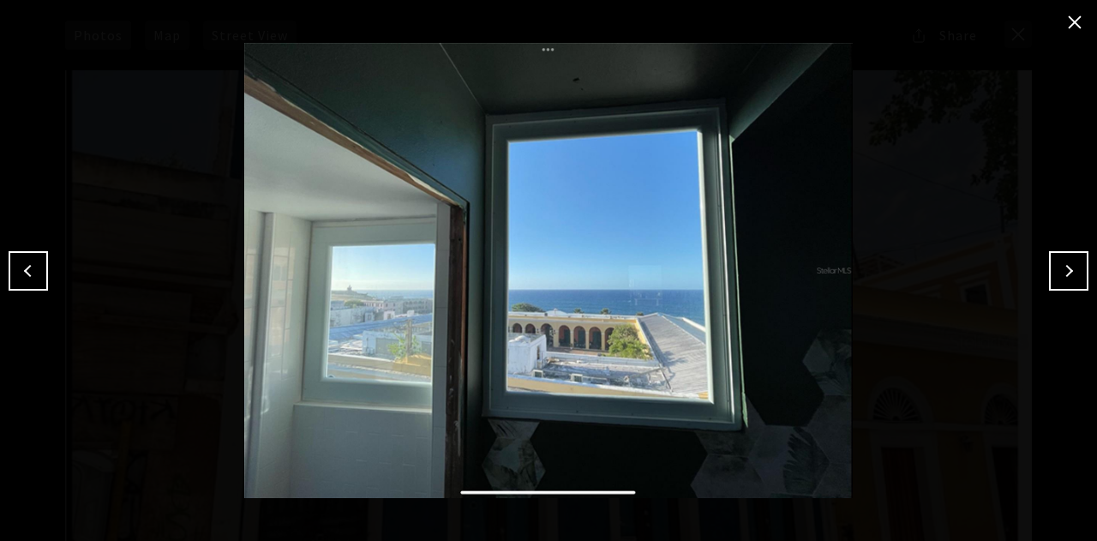
click at [1077, 268] on button "Next" at bounding box center [1068, 270] width 39 height 39
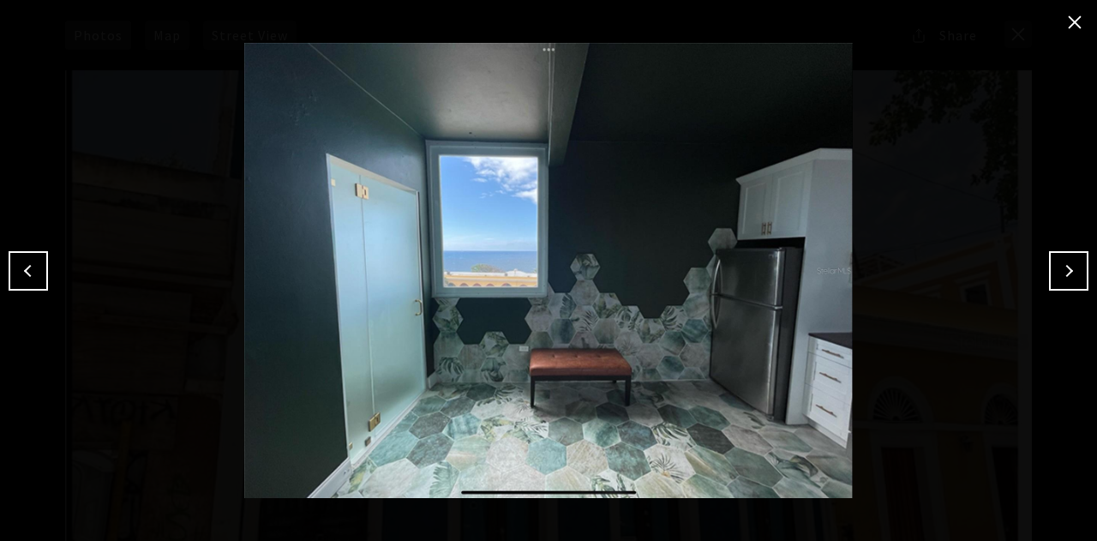
click at [1077, 268] on button "Next" at bounding box center [1068, 270] width 39 height 39
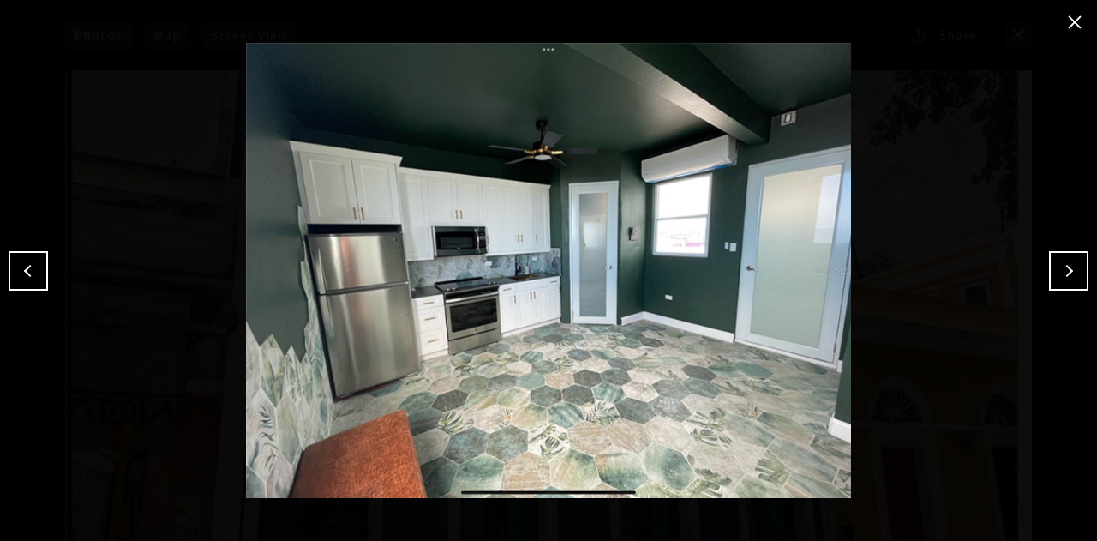
click at [1063, 25] on button "close modal" at bounding box center [1074, 22] width 27 height 27
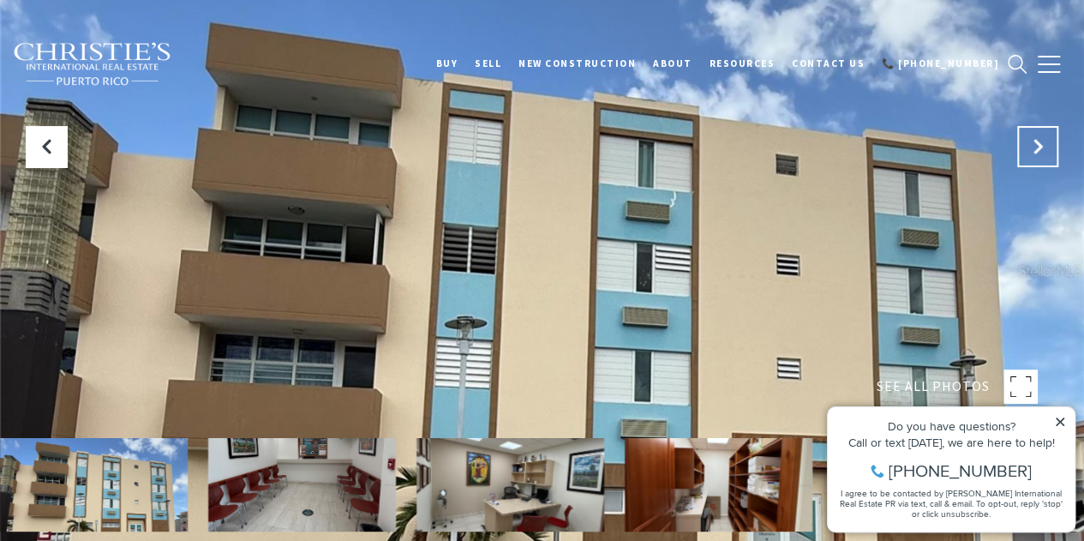
click at [1028, 129] on button "Next Slide" at bounding box center [1037, 146] width 41 height 41
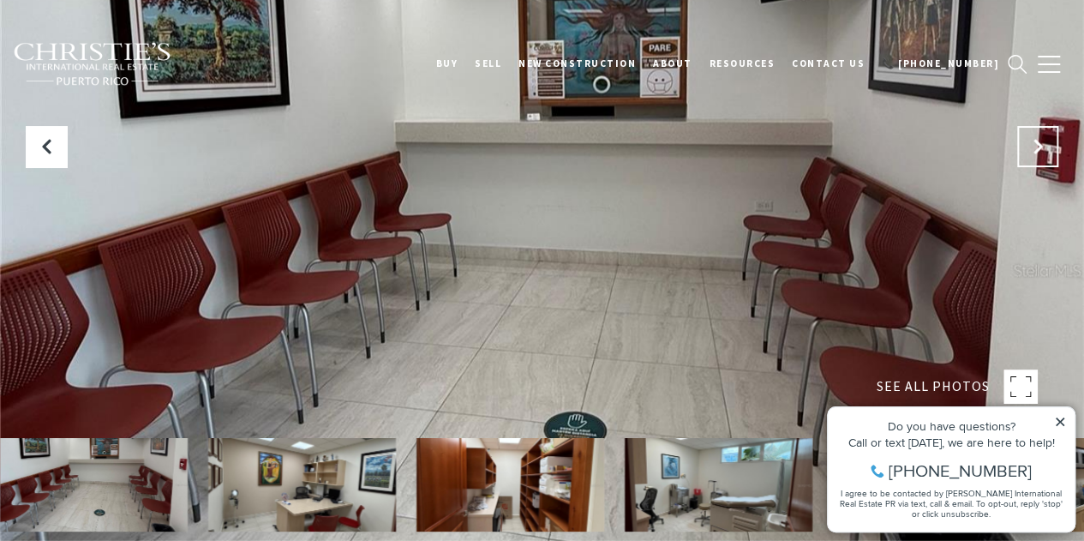
click at [1028, 129] on button "Next Slide" at bounding box center [1037, 146] width 41 height 41
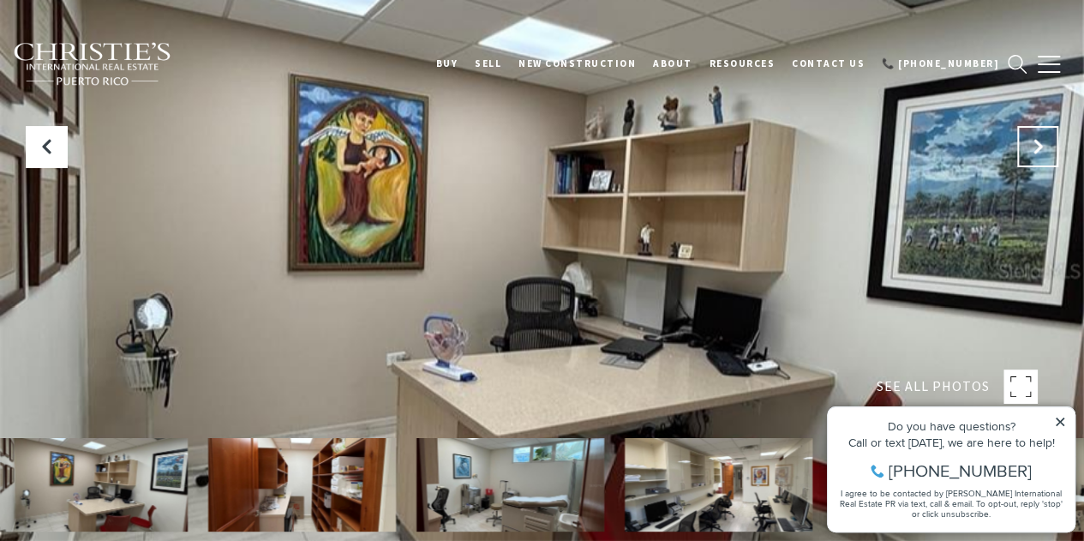
click at [1026, 128] on button "Next Slide" at bounding box center [1037, 146] width 41 height 41
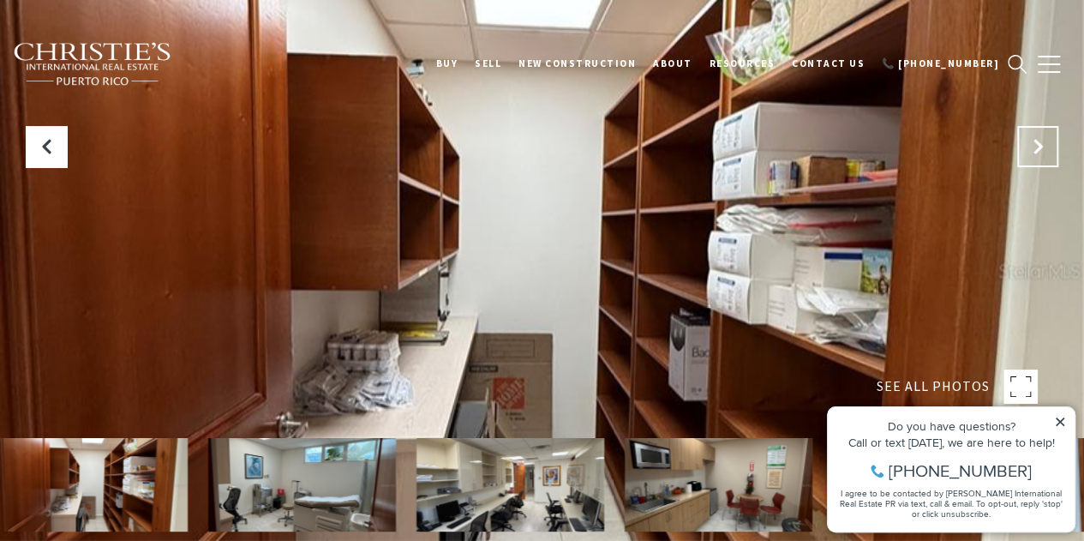
click at [1026, 128] on button "Next Slide" at bounding box center [1037, 146] width 41 height 41
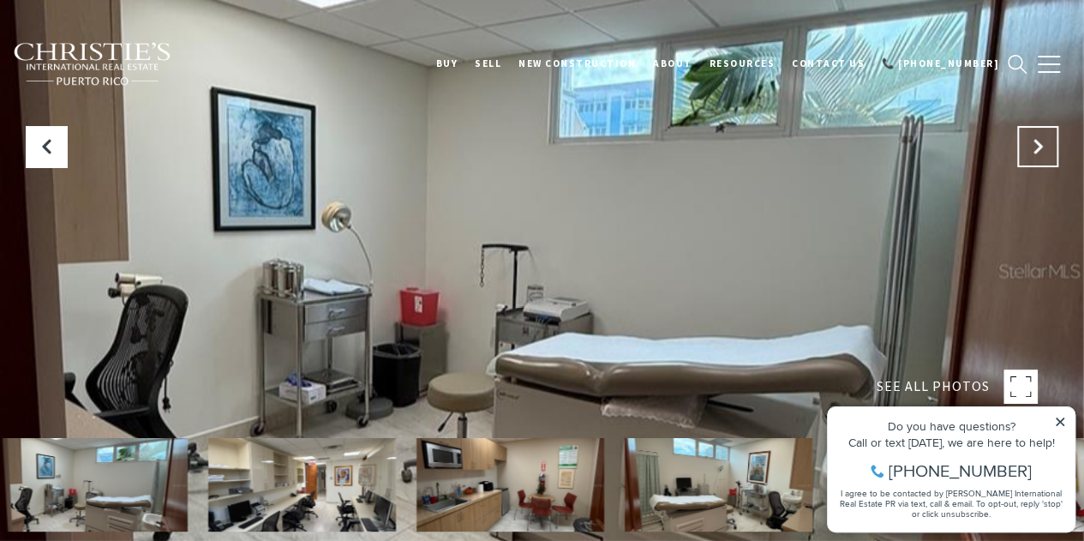
click at [1026, 128] on button "Next Slide" at bounding box center [1037, 146] width 41 height 41
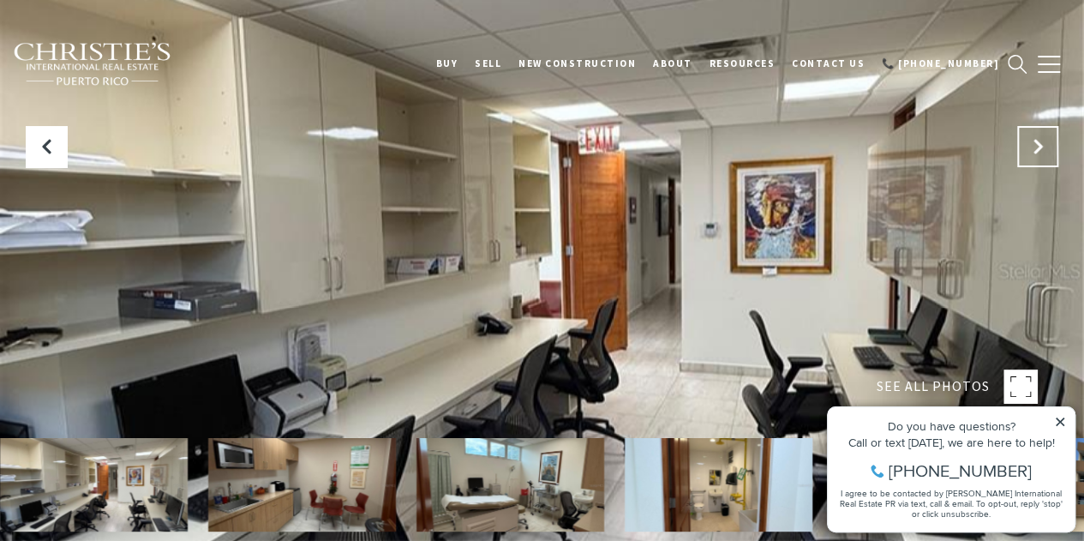
click at [1026, 128] on button "Next Slide" at bounding box center [1037, 146] width 41 height 41
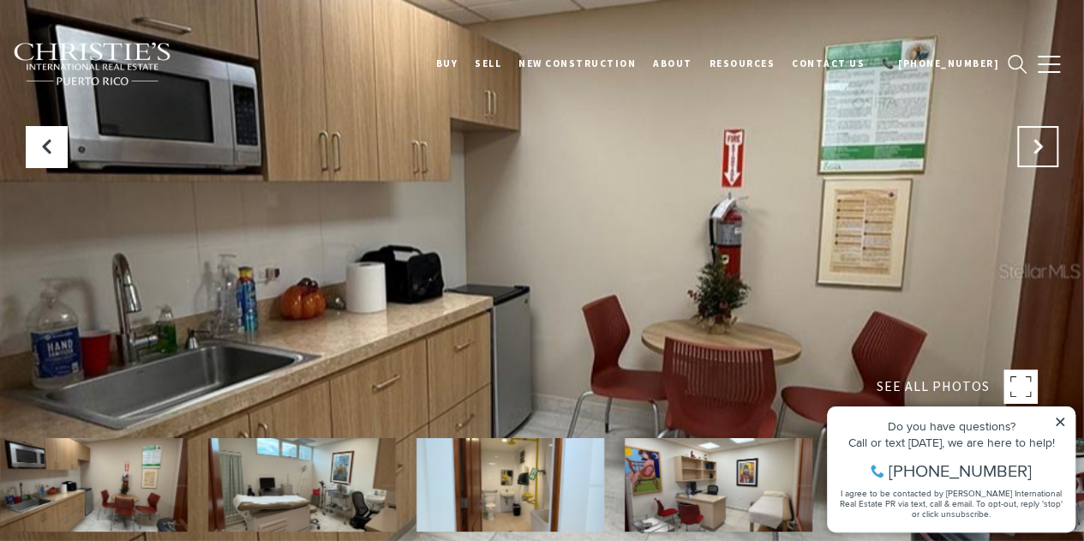
click at [1031, 136] on button "Next Slide" at bounding box center [1037, 146] width 41 height 41
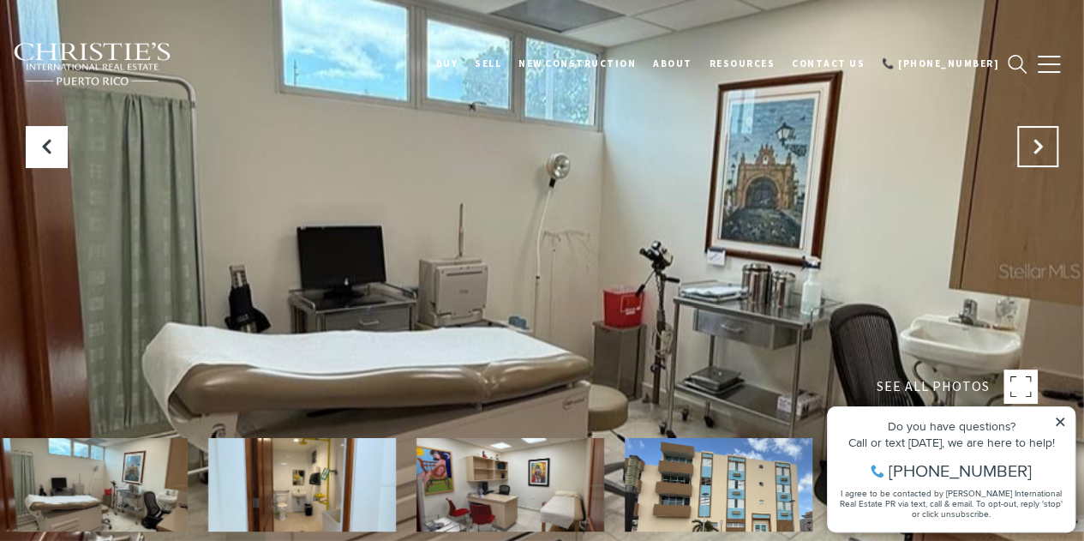
click at [1031, 136] on button "Next Slide" at bounding box center [1037, 146] width 41 height 41
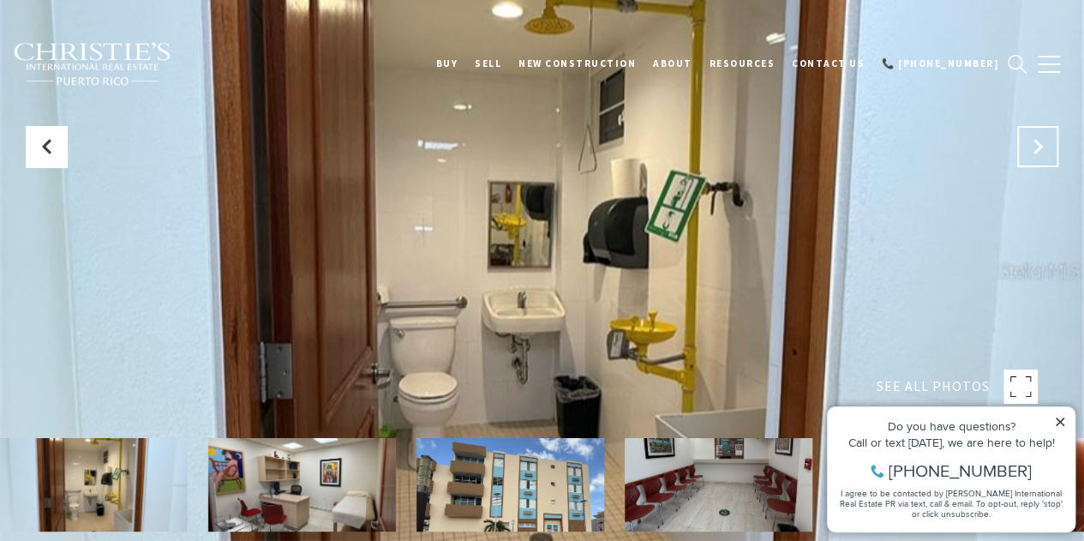
click at [1031, 136] on button "Next Slide" at bounding box center [1037, 146] width 41 height 41
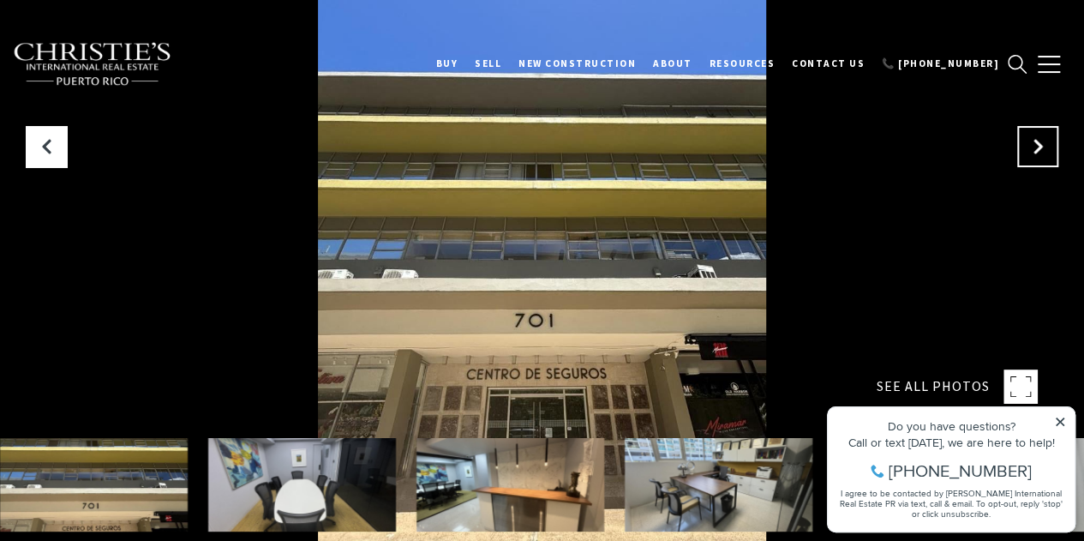
click at [1044, 155] on icon at bounding box center [1037, 146] width 17 height 17
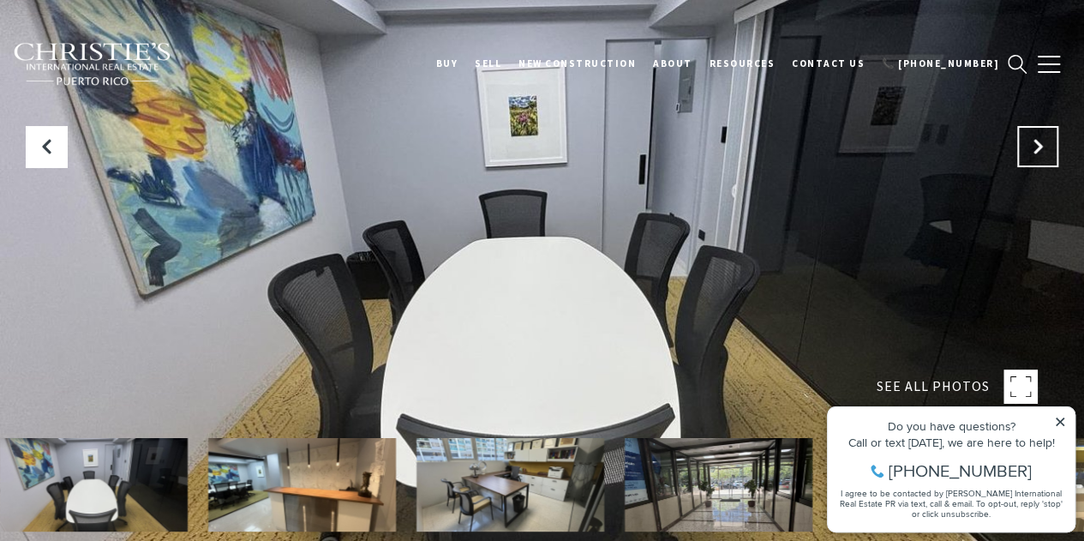
click at [1044, 155] on icon at bounding box center [1037, 146] width 17 height 17
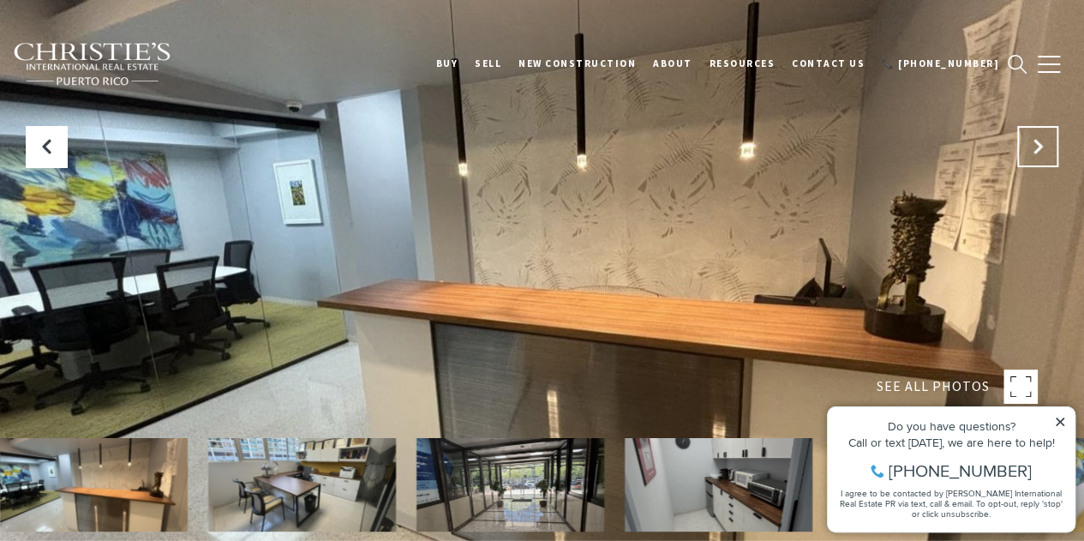
click at [1044, 154] on icon "Next Slide" at bounding box center [1037, 146] width 17 height 17
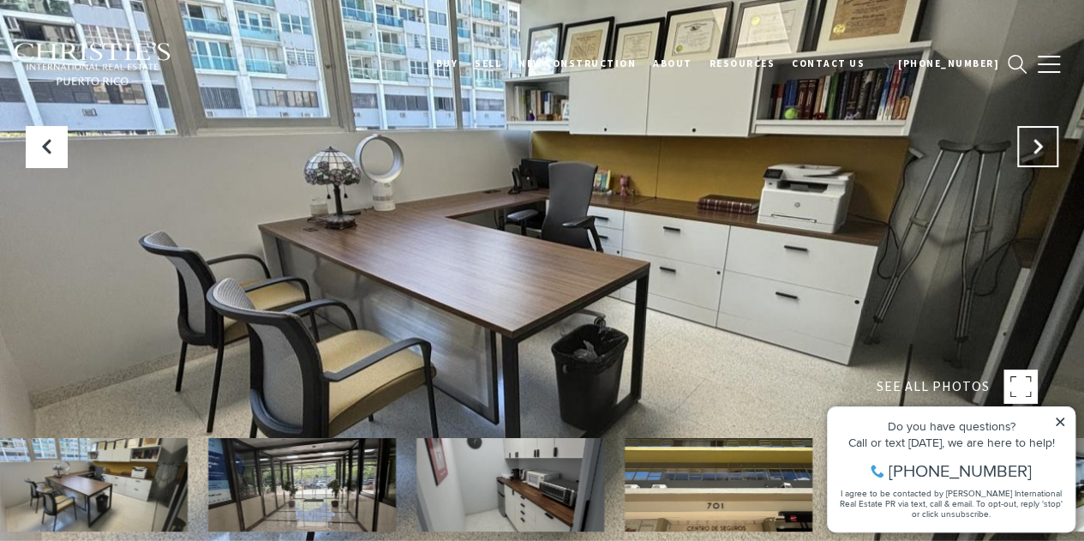
click at [1044, 154] on icon "Next Slide" at bounding box center [1037, 146] width 17 height 17
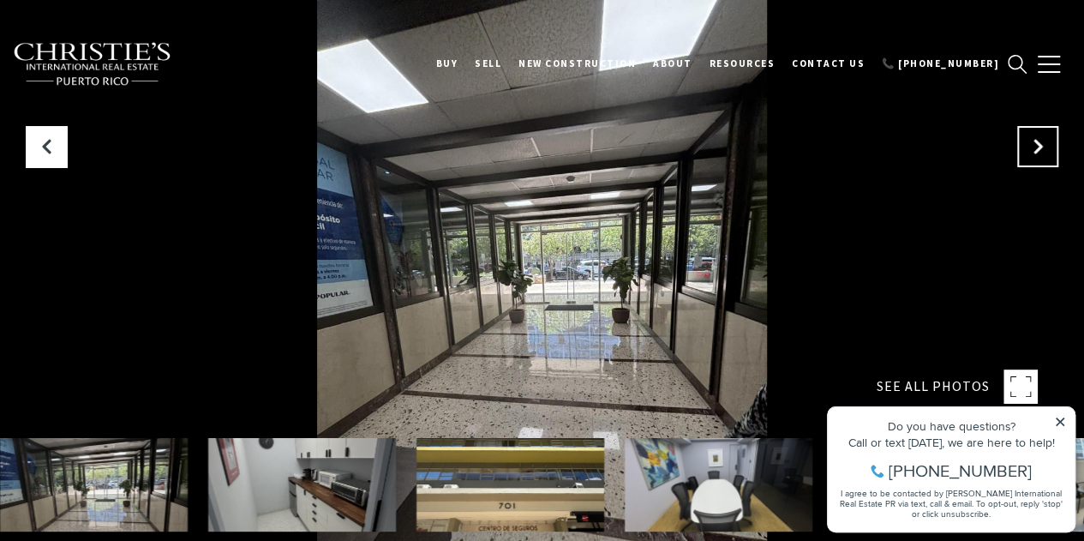
click at [1044, 153] on icon "Next Slide" at bounding box center [1037, 146] width 17 height 17
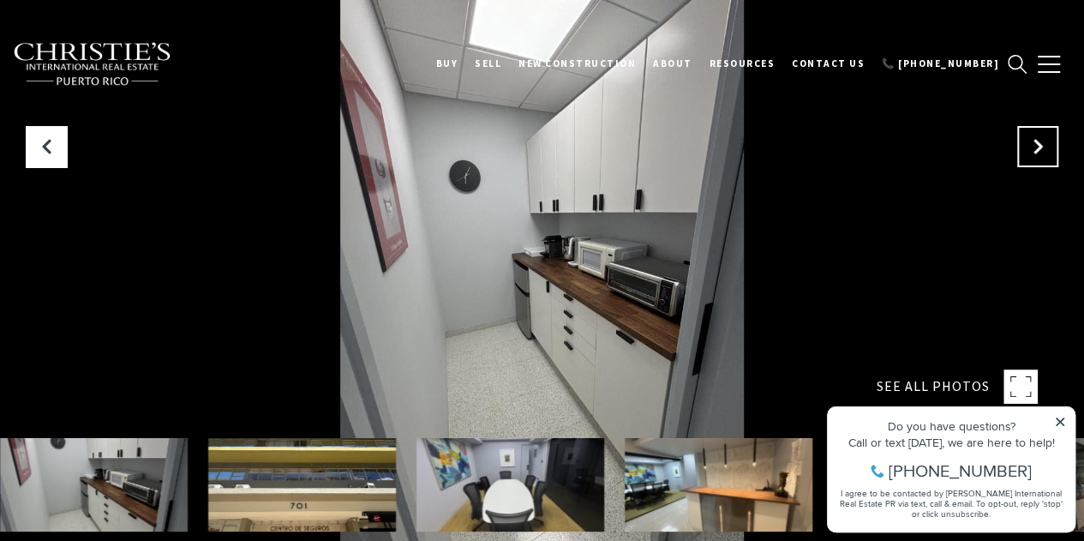
click at [1044, 153] on icon "Next Slide" at bounding box center [1037, 146] width 17 height 17
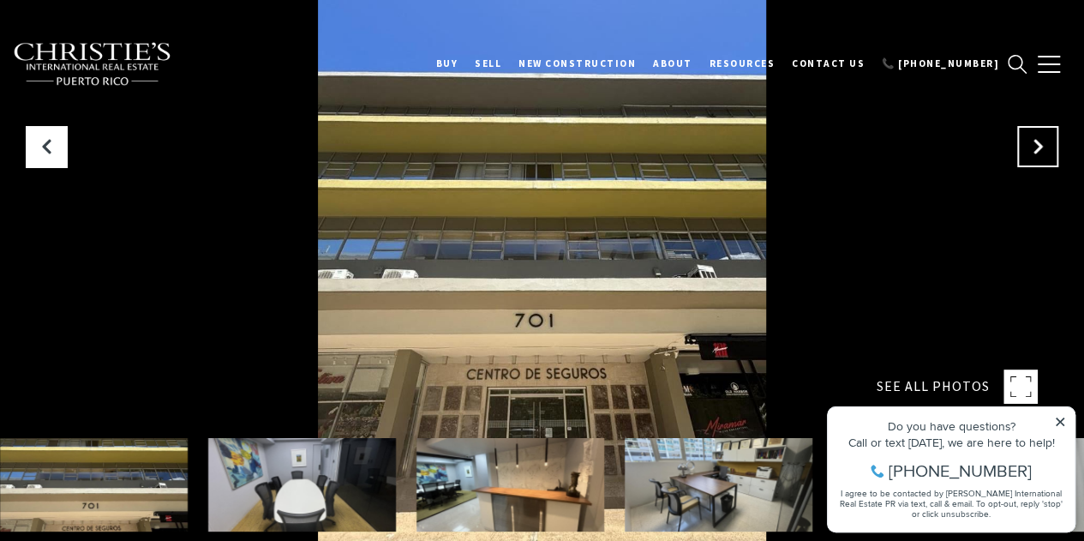
click at [1044, 153] on icon "Next Slide" at bounding box center [1037, 146] width 17 height 17
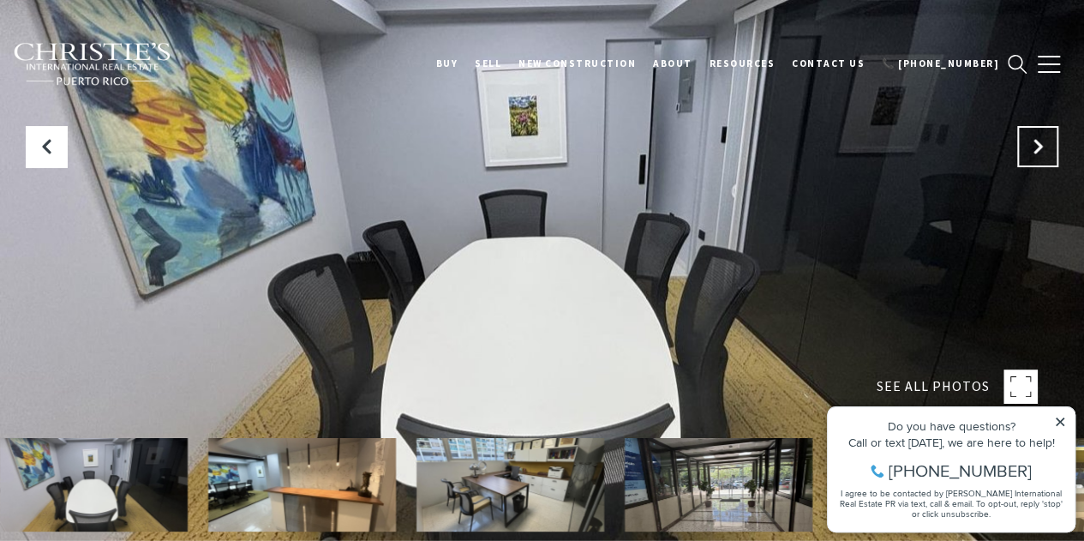
click at [1044, 153] on icon "Next Slide" at bounding box center [1037, 146] width 17 height 17
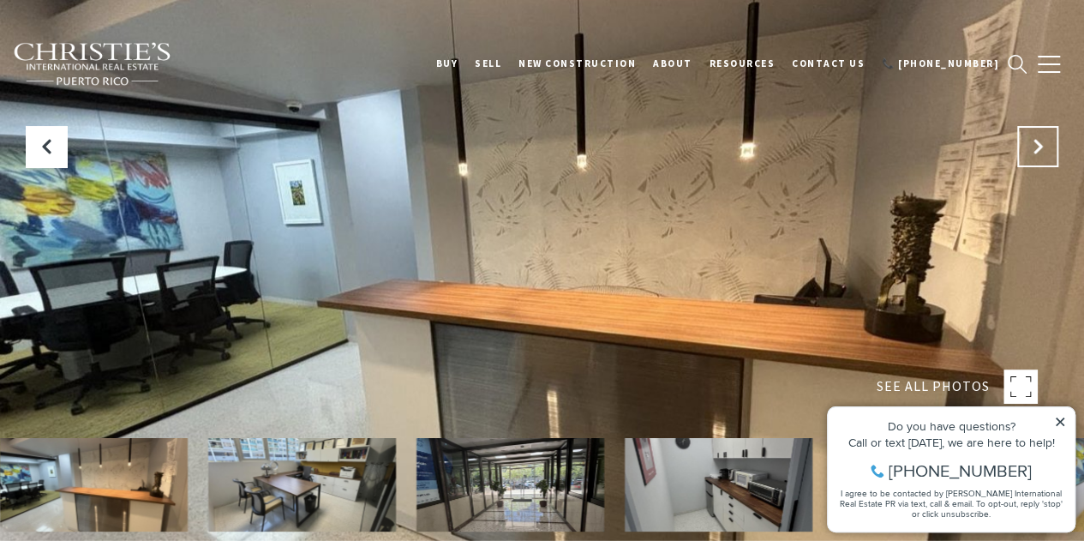
click at [1044, 153] on icon "Next Slide" at bounding box center [1037, 146] width 17 height 17
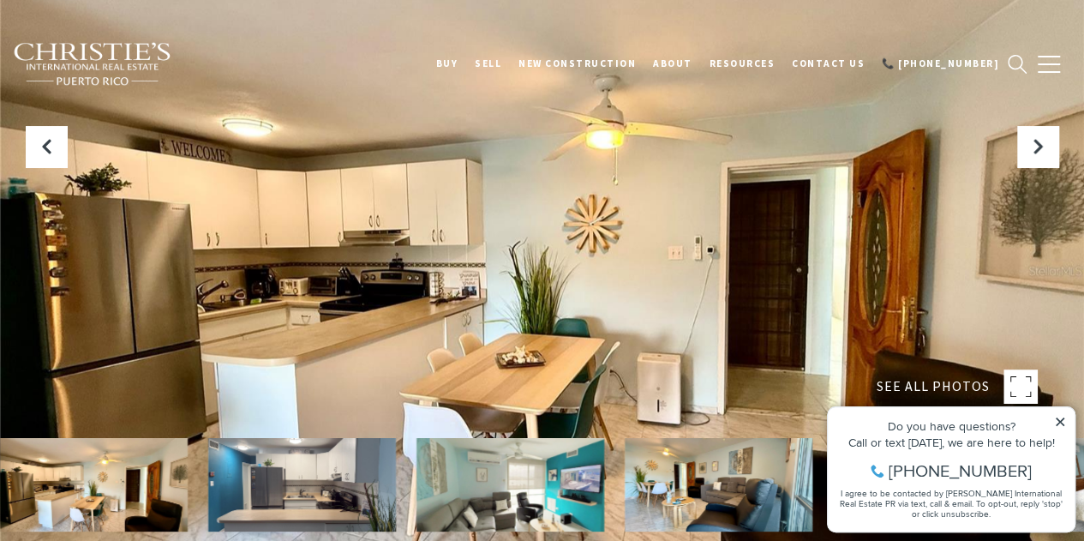
drag, startPoint x: 680, startPoint y: 405, endPoint x: 693, endPoint y: 272, distance: 134.3
click at [693, 272] on div at bounding box center [542, 270] width 1084 height 541
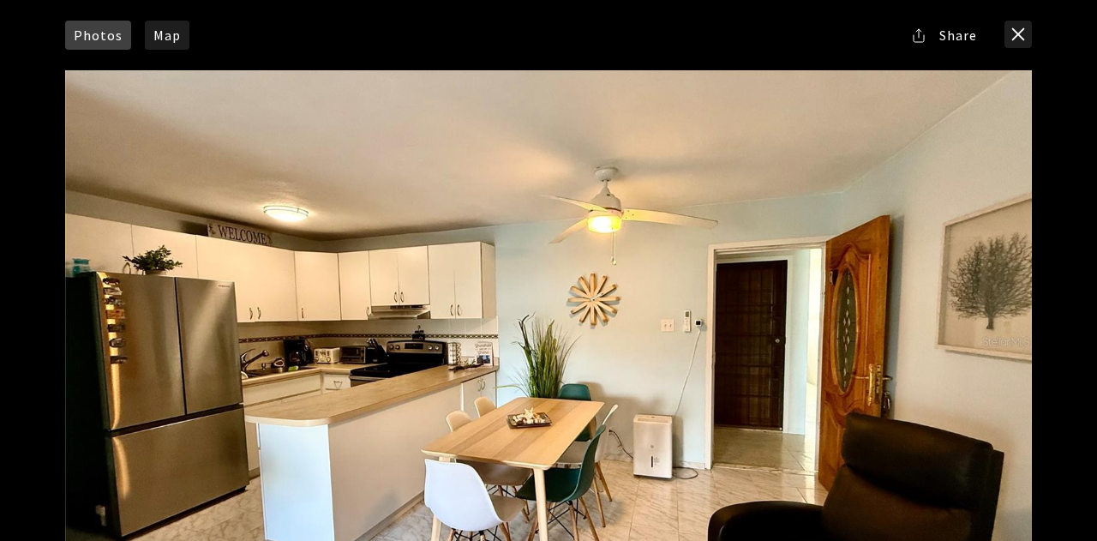
click at [909, 372] on div at bounding box center [548, 341] width 967 height 542
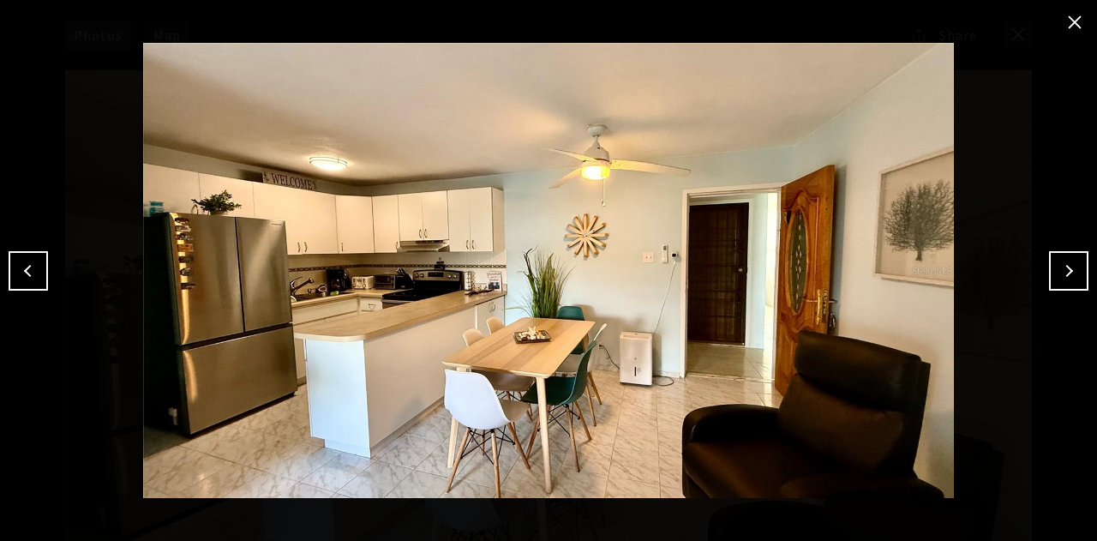
click at [1069, 272] on button "Next" at bounding box center [1068, 270] width 39 height 39
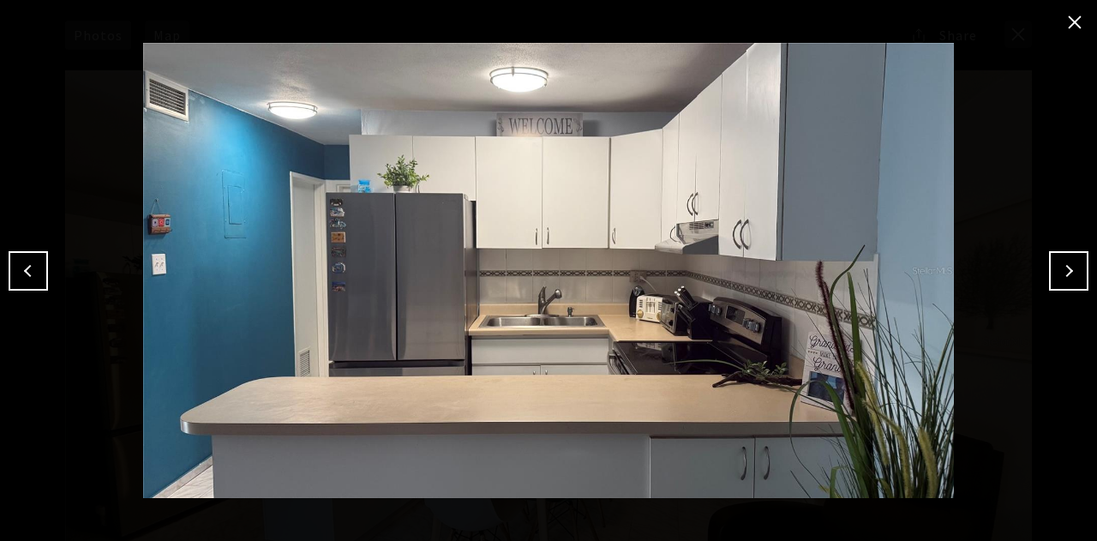
click at [1069, 272] on button "Next" at bounding box center [1068, 270] width 39 height 39
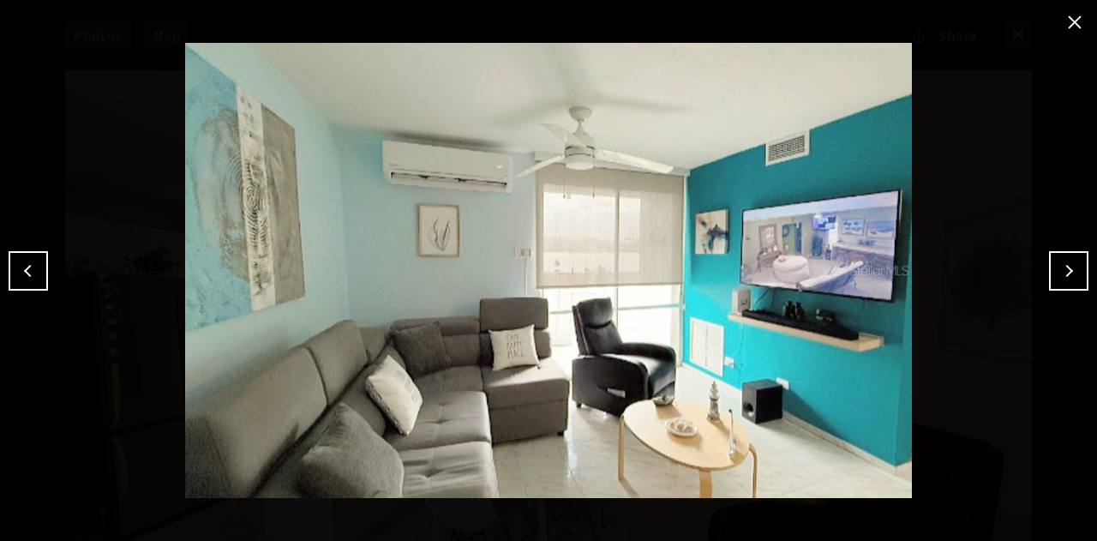
click at [1069, 272] on button "Next" at bounding box center [1068, 270] width 39 height 39
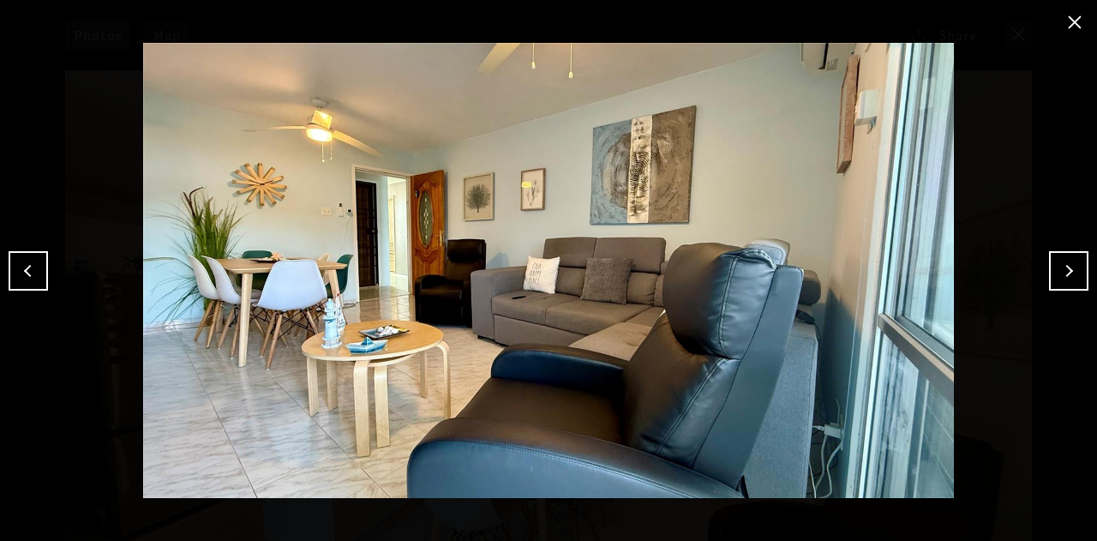
click at [1069, 272] on button "Next" at bounding box center [1068, 270] width 39 height 39
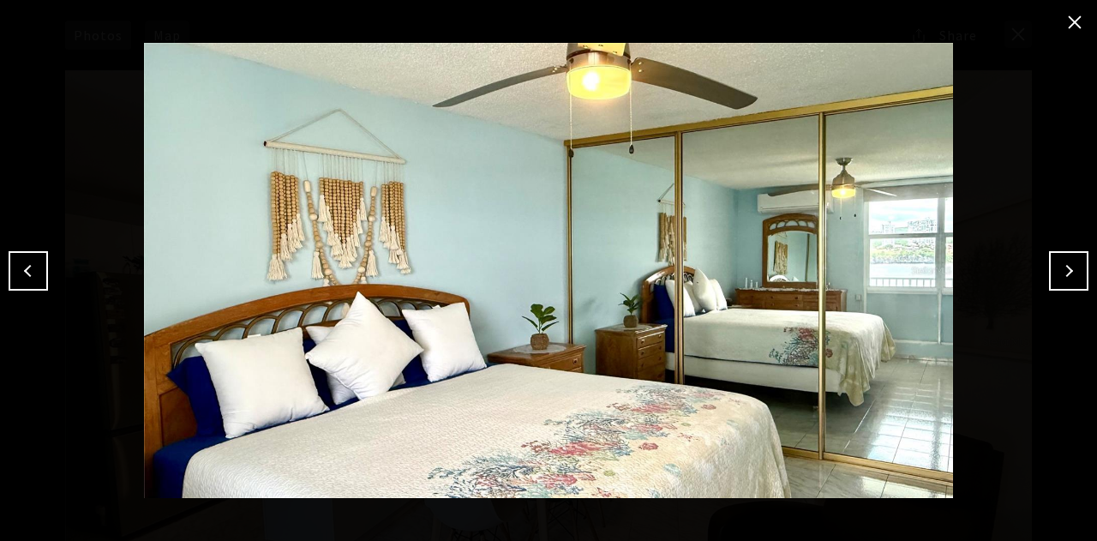
click at [1069, 272] on button "Next" at bounding box center [1068, 270] width 39 height 39
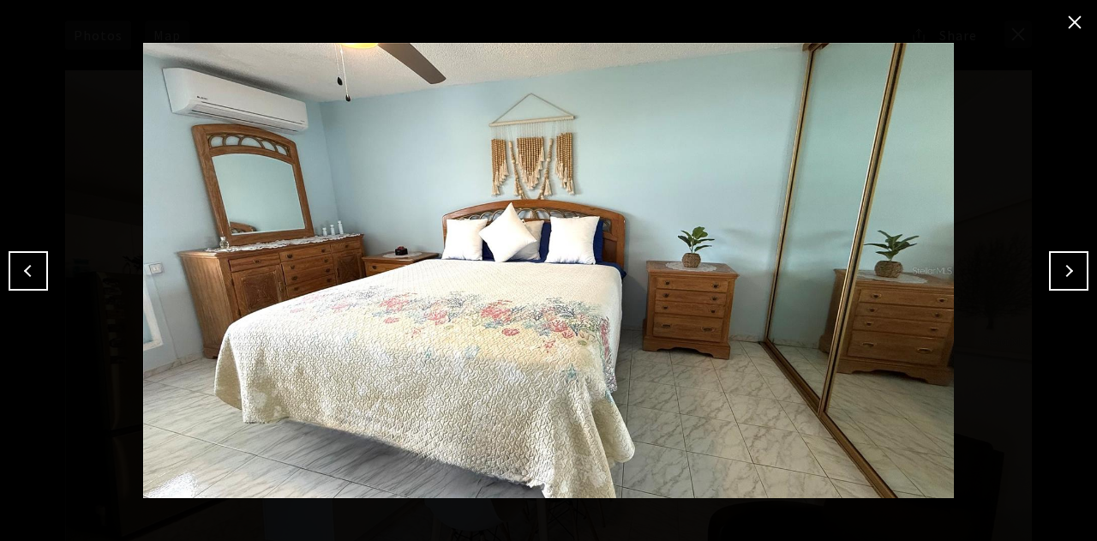
click at [1069, 272] on button "Next" at bounding box center [1068, 270] width 39 height 39
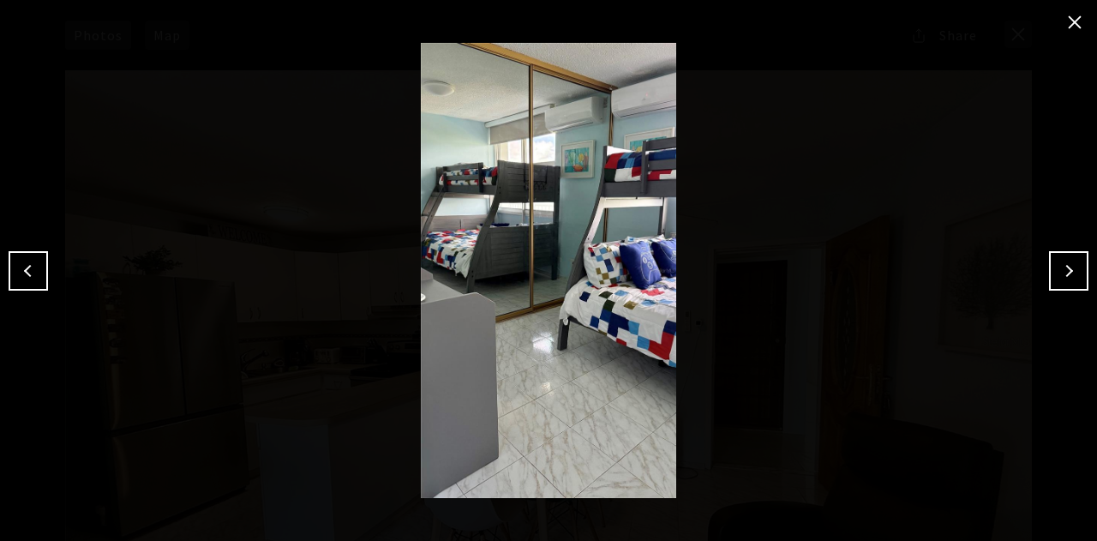
click at [1069, 272] on button "Next" at bounding box center [1068, 270] width 39 height 39
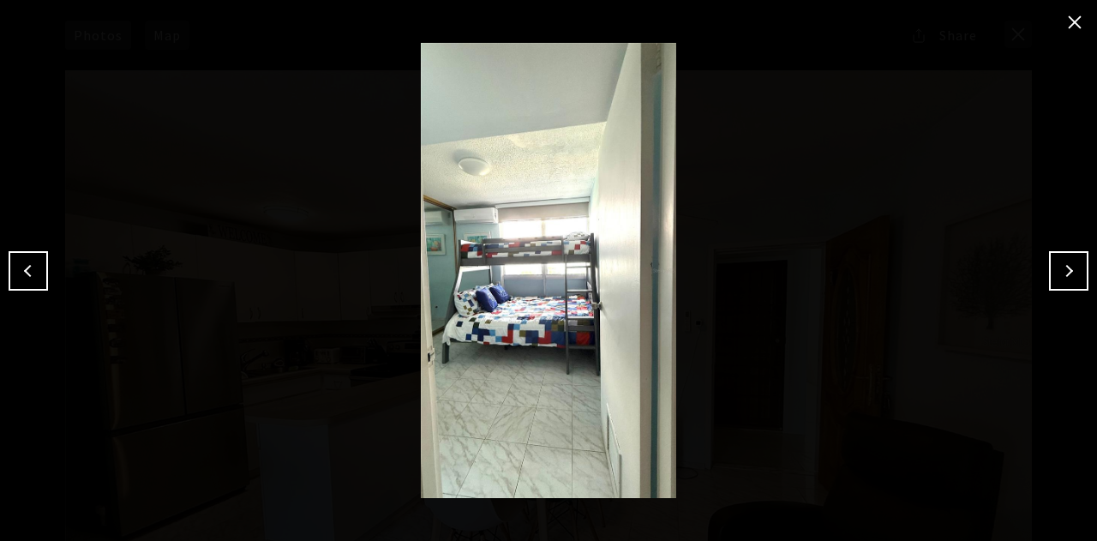
click at [1069, 272] on button "Next" at bounding box center [1068, 270] width 39 height 39
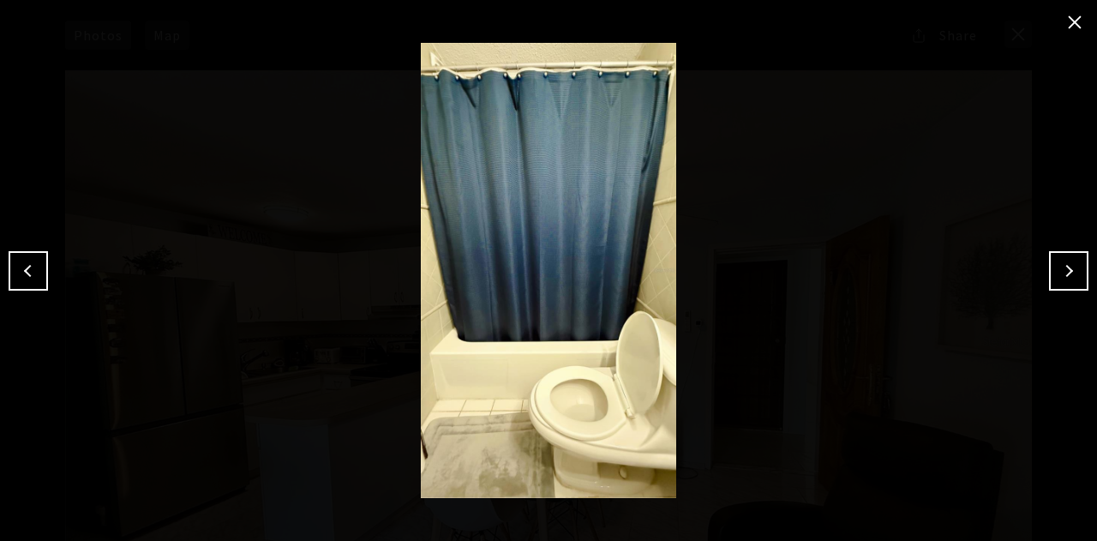
click at [1069, 272] on button "Next" at bounding box center [1068, 270] width 39 height 39
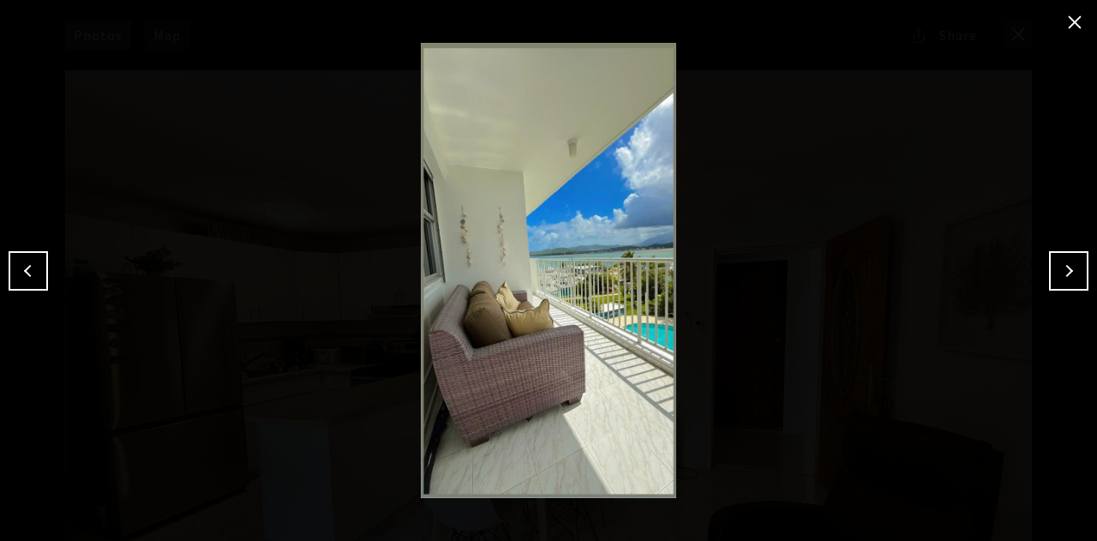
click at [1069, 272] on button "Next" at bounding box center [1068, 270] width 39 height 39
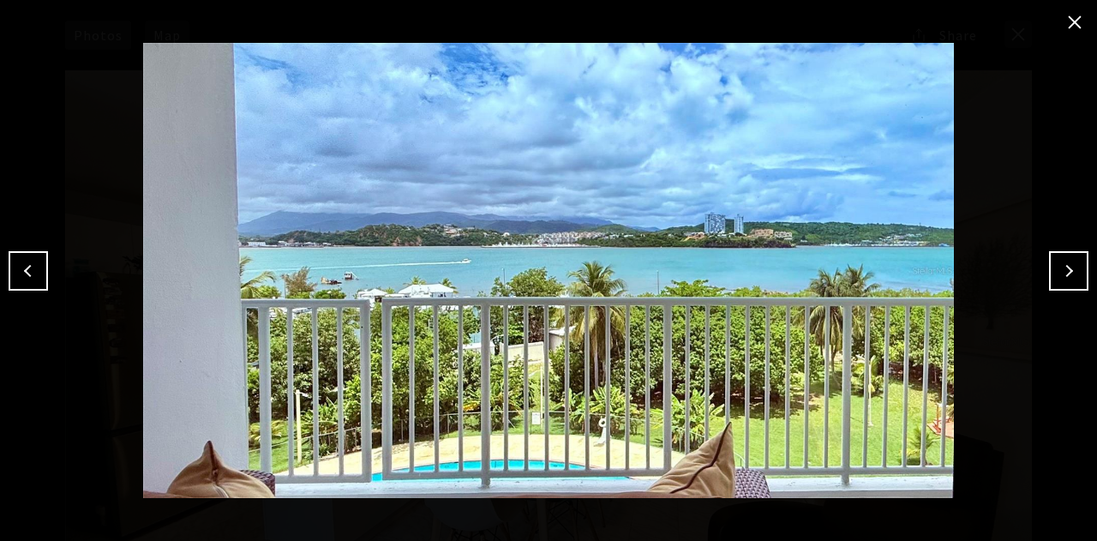
click at [1069, 272] on button "Next" at bounding box center [1068, 270] width 39 height 39
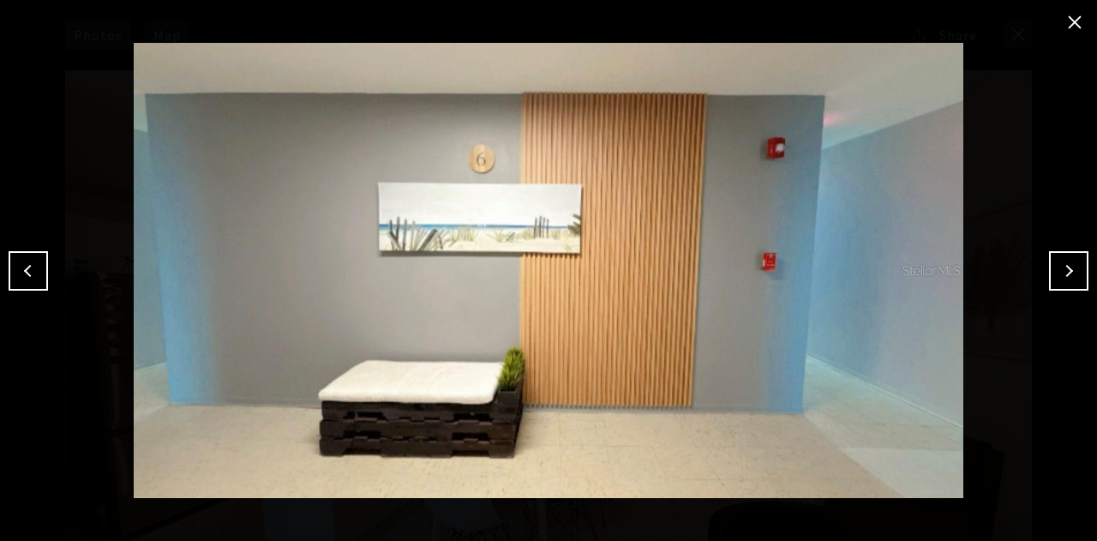
click at [1069, 272] on button "Next" at bounding box center [1068, 270] width 39 height 39
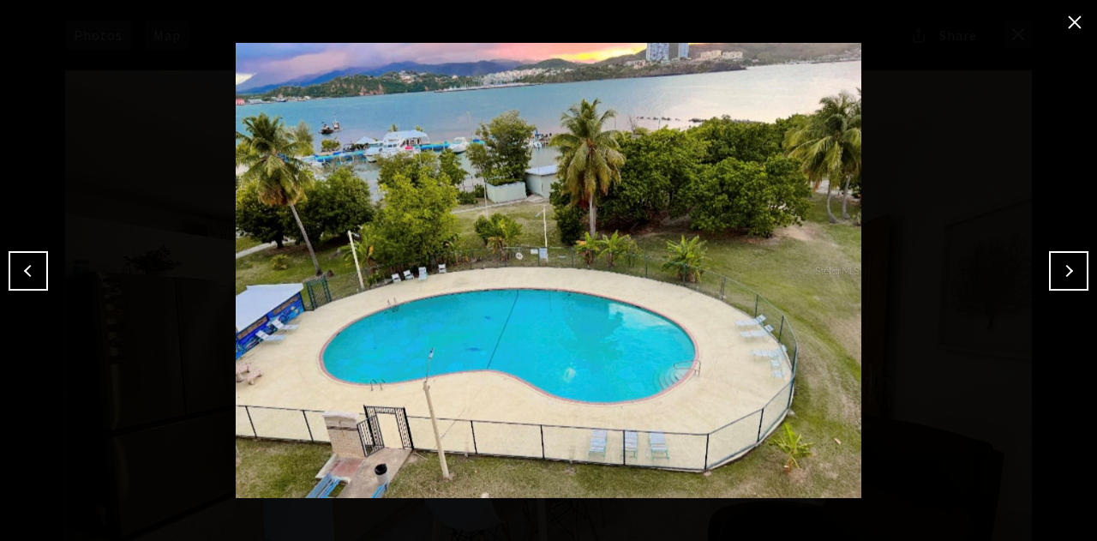
click at [1069, 272] on button "Next" at bounding box center [1068, 270] width 39 height 39
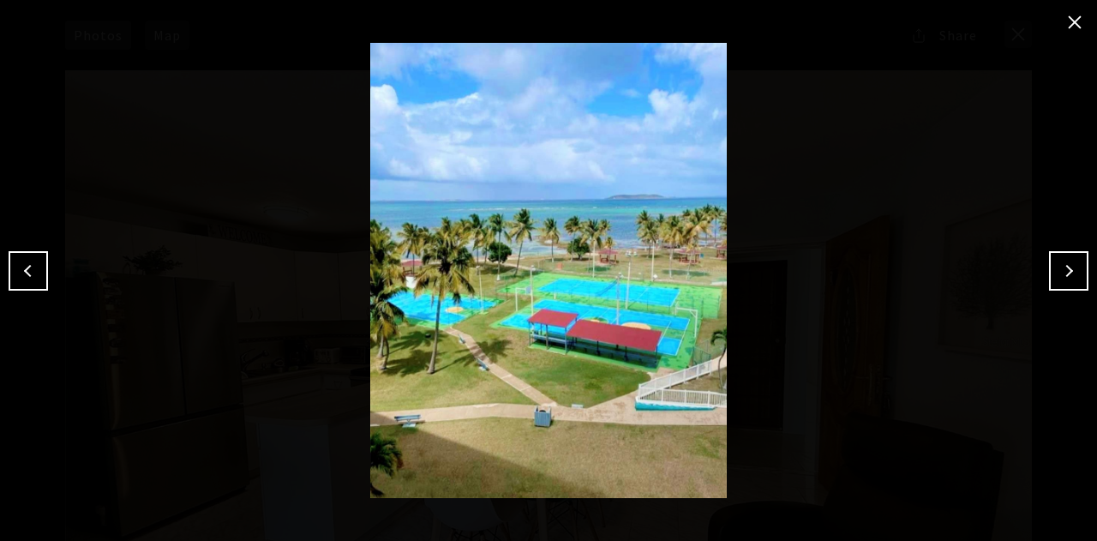
click at [1069, 272] on button "Next" at bounding box center [1068, 270] width 39 height 39
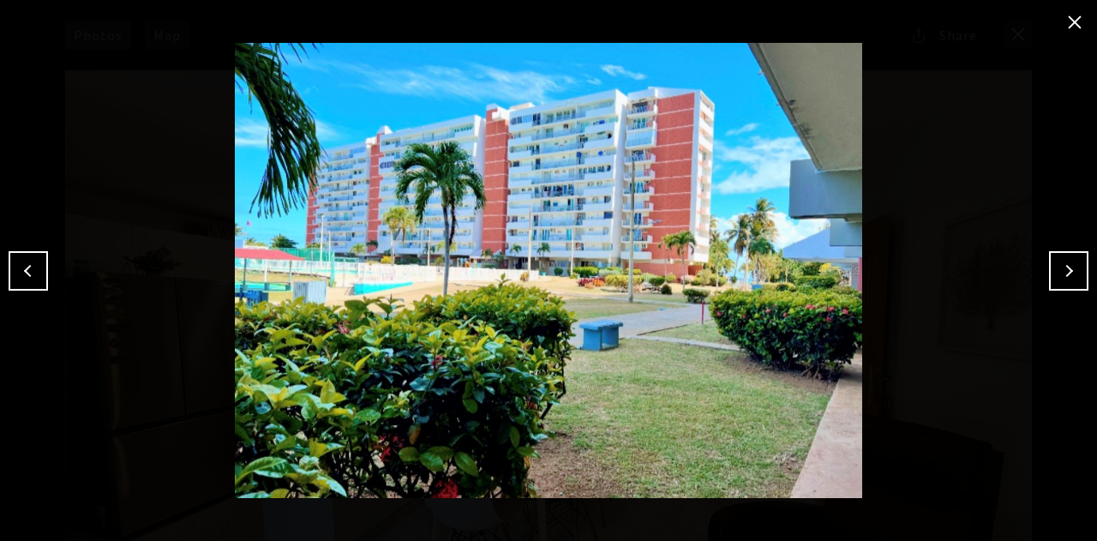
click at [1069, 272] on button "Next" at bounding box center [1068, 270] width 39 height 39
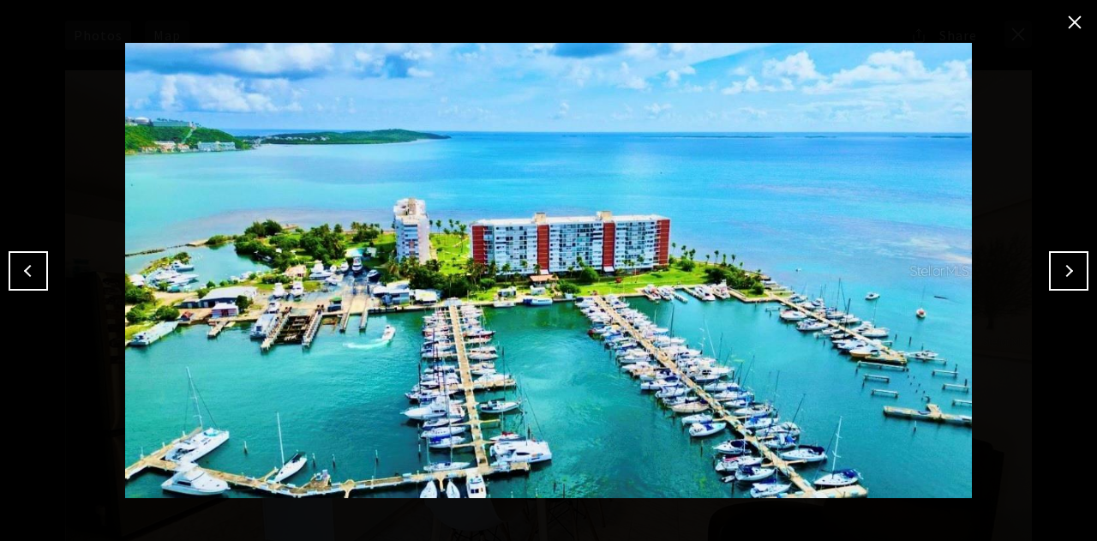
click at [1069, 272] on button "Next" at bounding box center [1068, 270] width 39 height 39
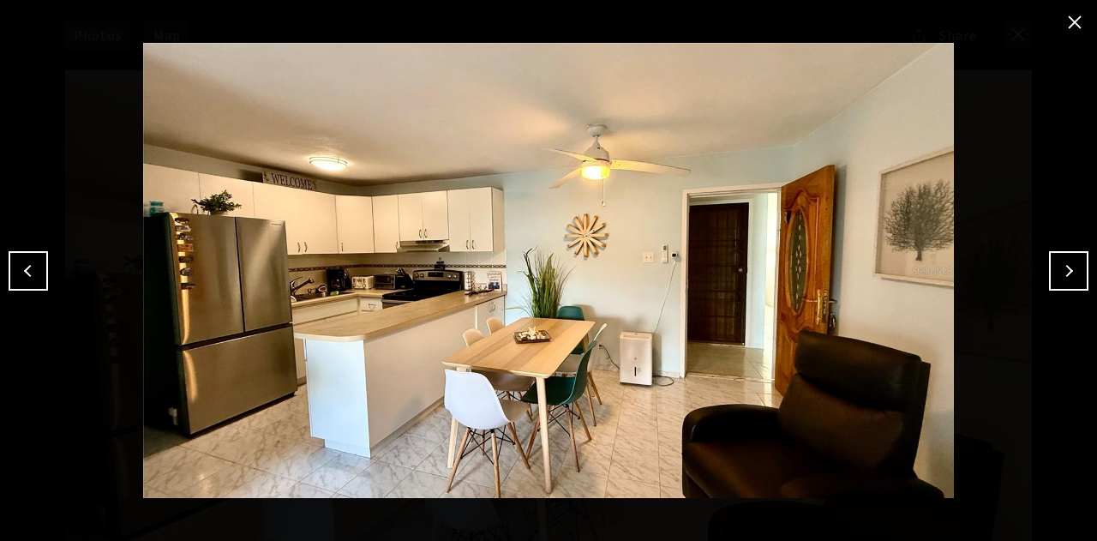
click at [1070, 273] on button "Next" at bounding box center [1068, 270] width 39 height 39
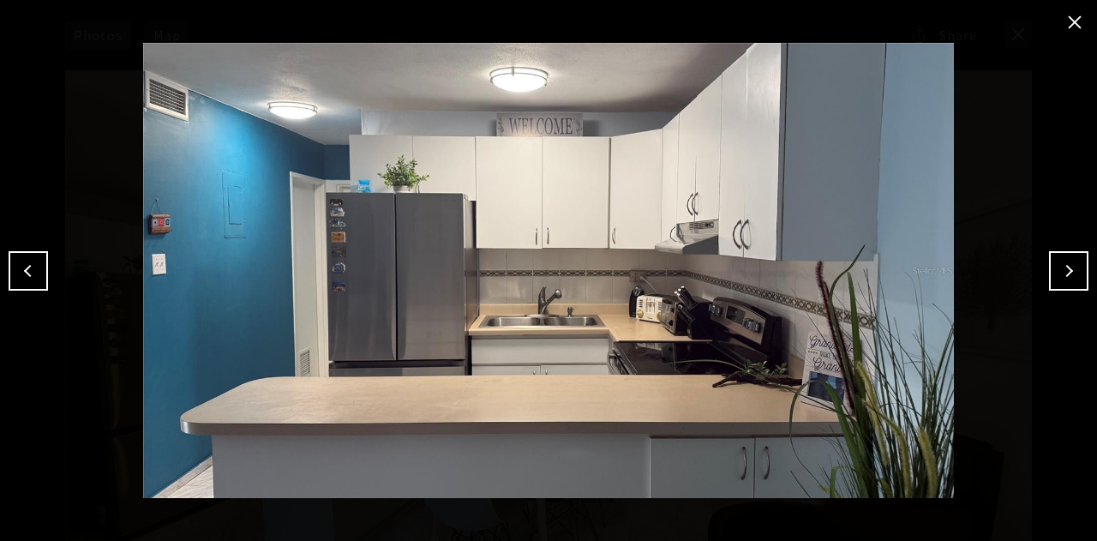
click at [1070, 273] on button "Next" at bounding box center [1068, 270] width 39 height 39
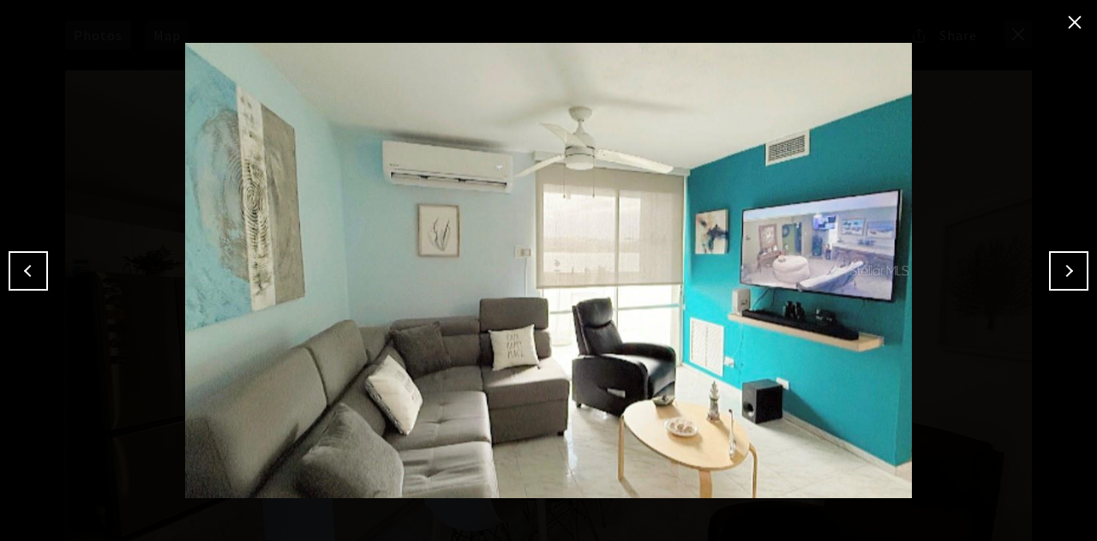
click at [1070, 273] on button "Next" at bounding box center [1068, 270] width 39 height 39
click at [1076, 15] on button "close modal" at bounding box center [1074, 22] width 27 height 27
